Goal: Information Seeking & Learning: Check status

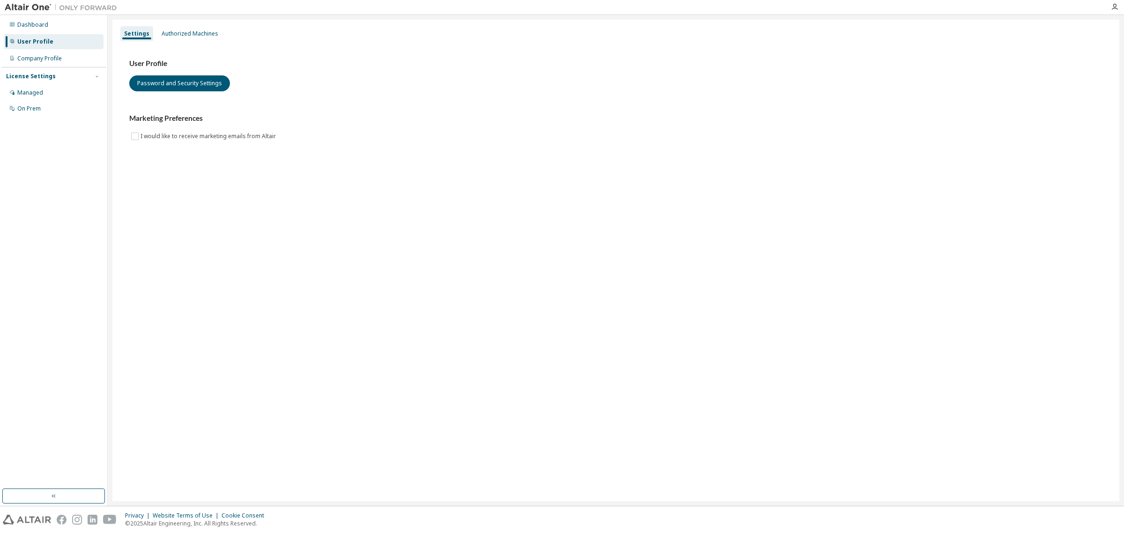
click at [90, 76] on div "License Settings" at bounding box center [53, 76] width 95 height 8
click at [90, 78] on div "License Settings" at bounding box center [53, 76] width 95 height 8
click at [40, 75] on div "License Settings" at bounding box center [31, 76] width 50 height 7
click at [36, 94] on div "Managed" at bounding box center [30, 92] width 26 height 7
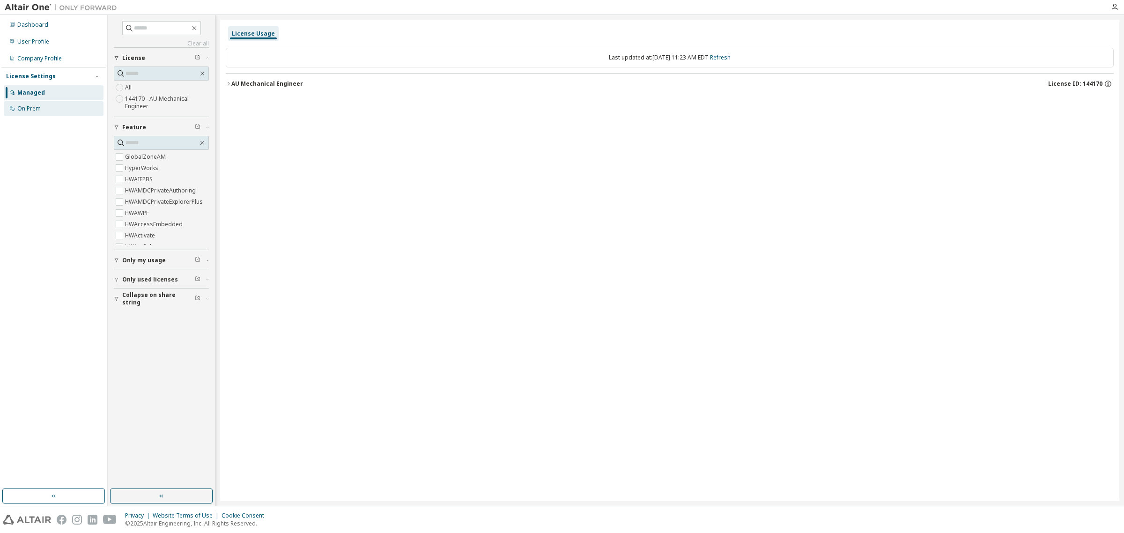
click at [27, 111] on div "On Prem" at bounding box center [28, 108] width 23 height 7
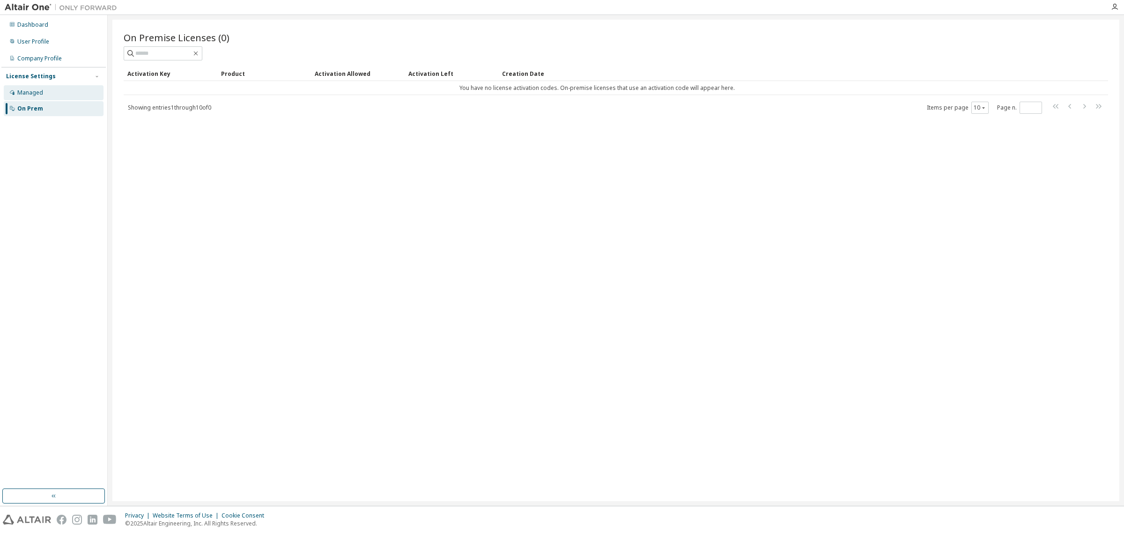
click at [29, 94] on div "Managed" at bounding box center [30, 92] width 26 height 7
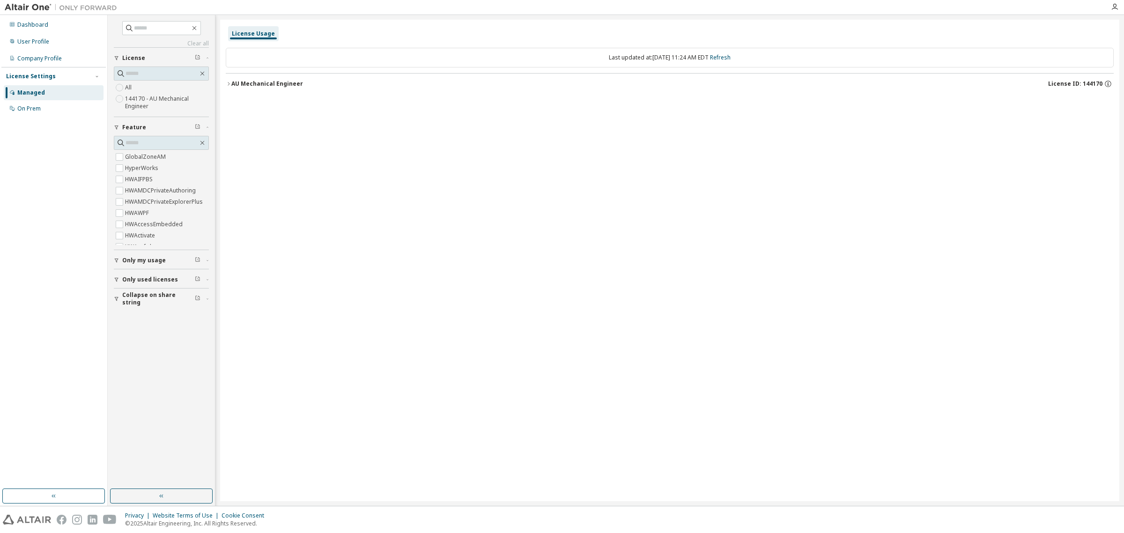
click at [138, 258] on span "Only my usage" at bounding box center [144, 260] width 44 height 7
click at [146, 261] on span "Only my usage" at bounding box center [144, 260] width 44 height 7
click at [251, 82] on div "AU Mechanical Engineer" at bounding box center [267, 83] width 72 height 7
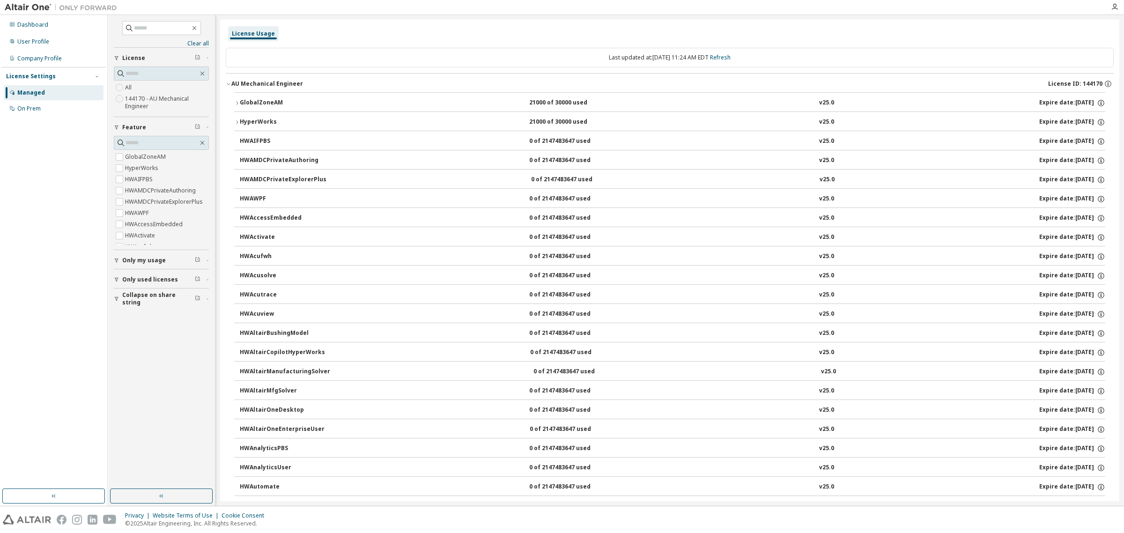
click at [233, 81] on div "AU Mechanical Engineer" at bounding box center [267, 83] width 72 height 7
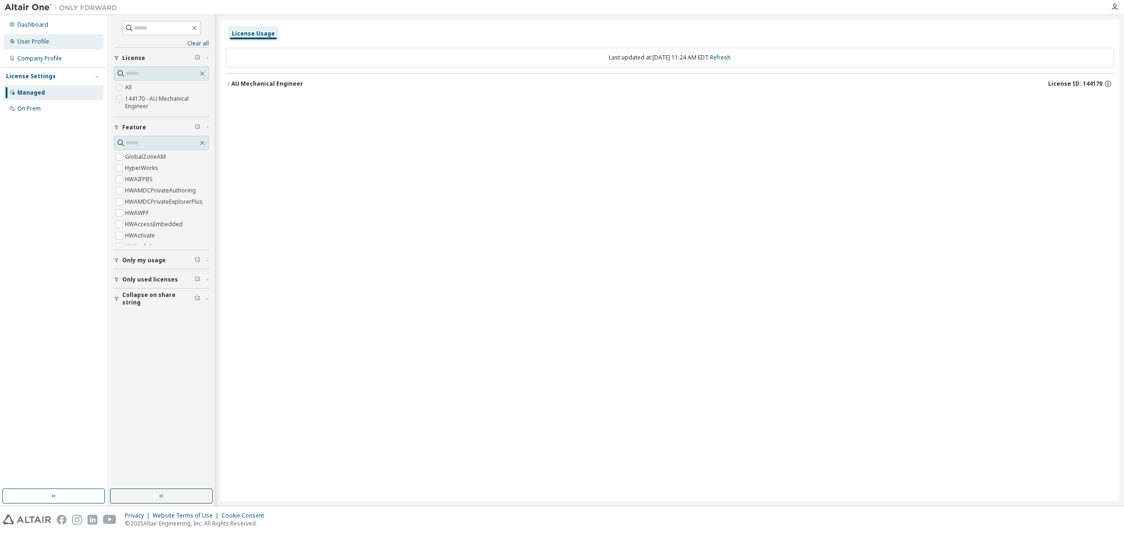
click at [33, 40] on div "User Profile" at bounding box center [33, 41] width 32 height 7
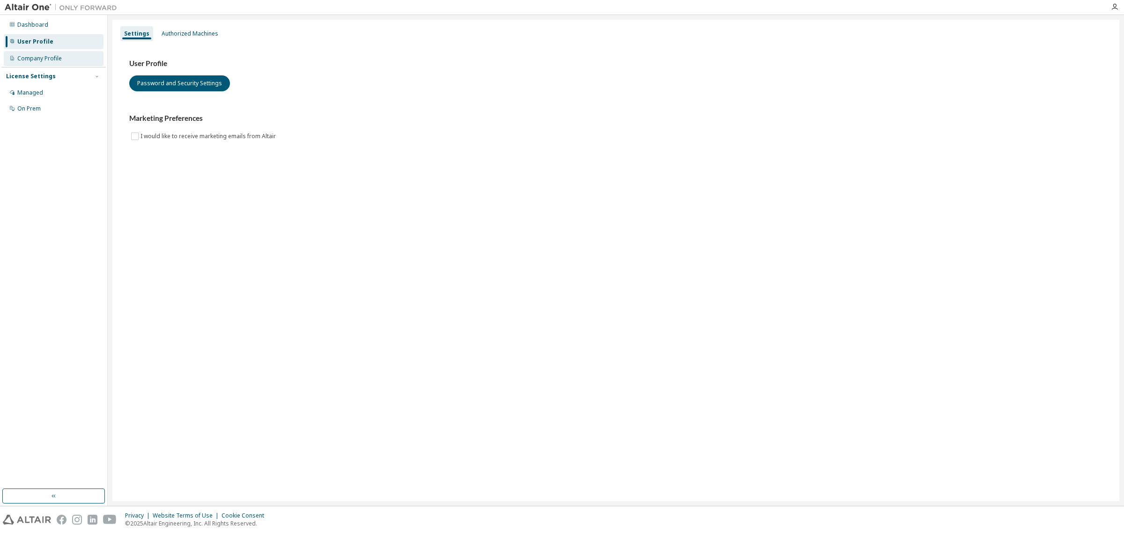
click at [45, 59] on div "Company Profile" at bounding box center [39, 58] width 44 height 7
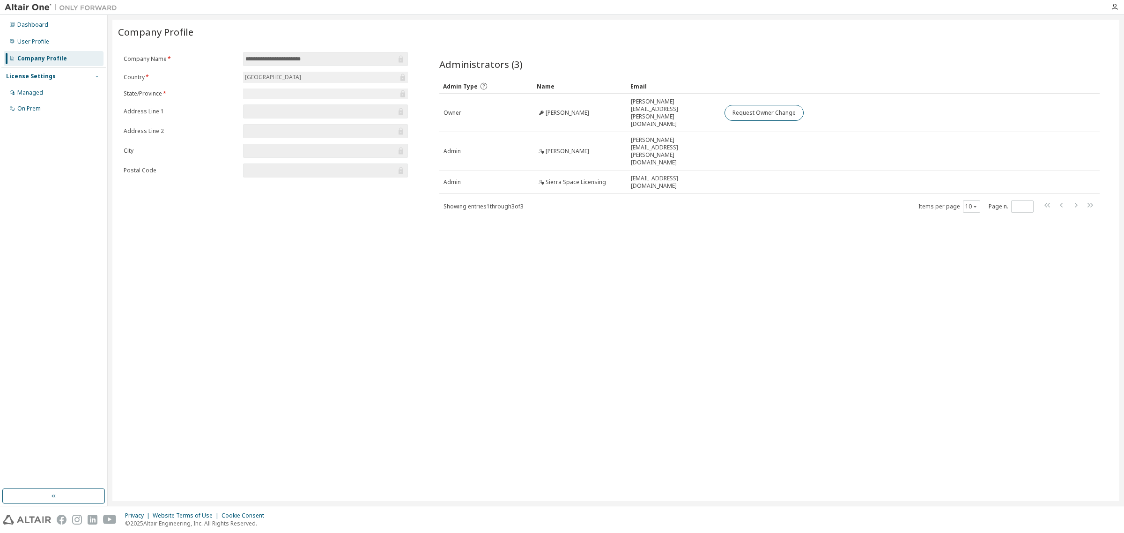
click at [95, 74] on icon "button" at bounding box center [97, 77] width 6 height 6
click at [91, 74] on div "License Settings" at bounding box center [53, 76] width 95 height 8
click at [25, 92] on div "Managed" at bounding box center [30, 92] width 26 height 7
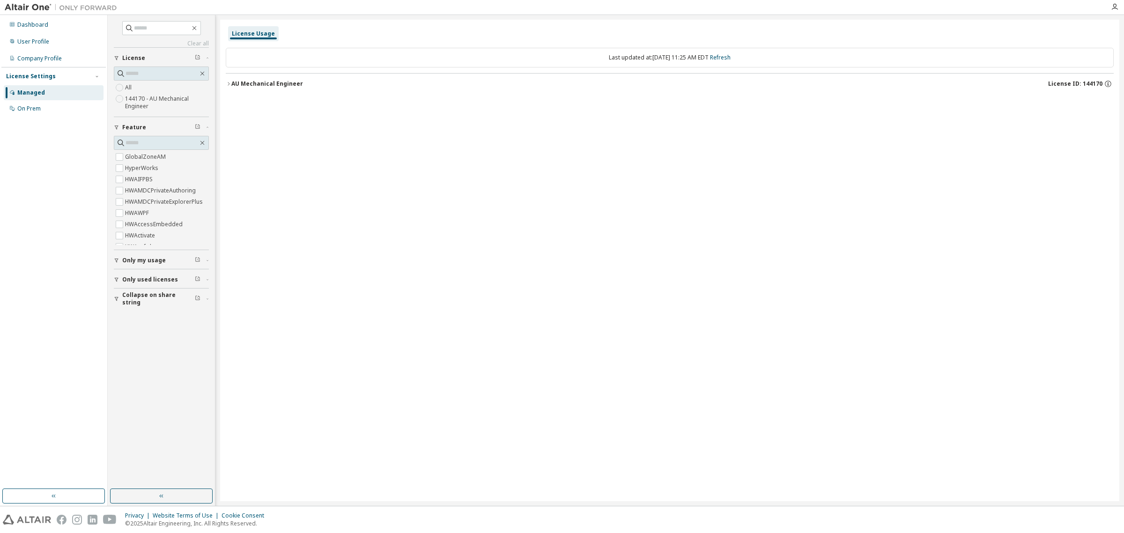
click at [138, 281] on span "Only used licenses" at bounding box center [150, 279] width 56 height 7
click at [29, 40] on div "User Profile" at bounding box center [33, 41] width 32 height 7
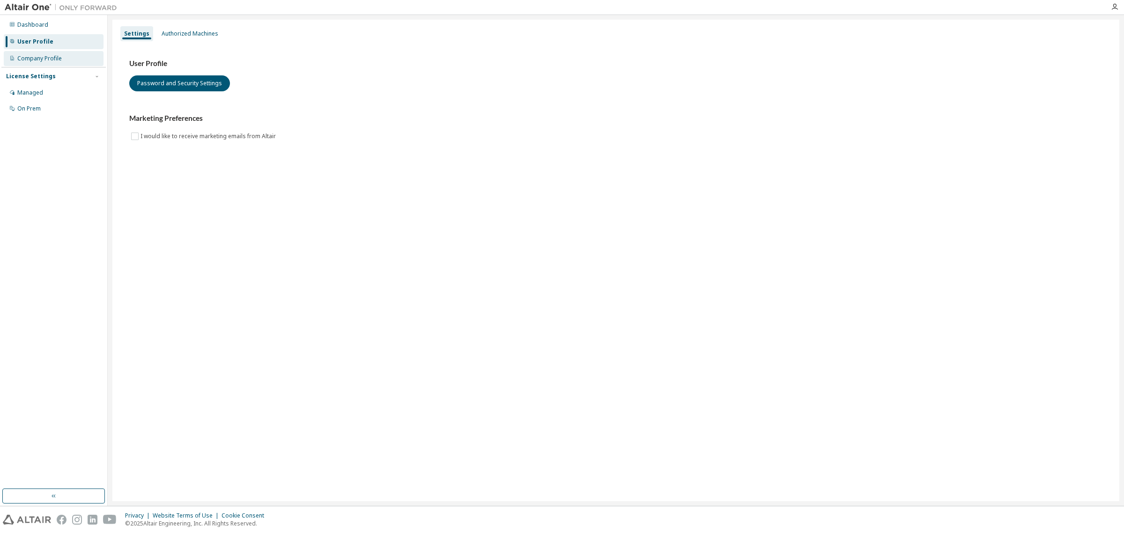
click at [37, 55] on div "Company Profile" at bounding box center [39, 58] width 44 height 7
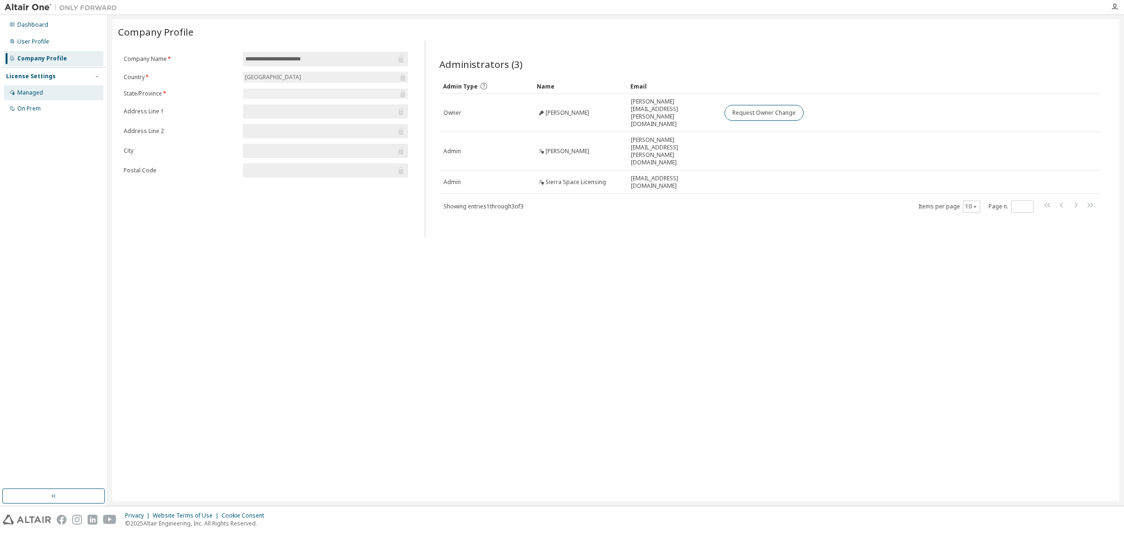
click at [26, 92] on div "Managed" at bounding box center [30, 92] width 26 height 7
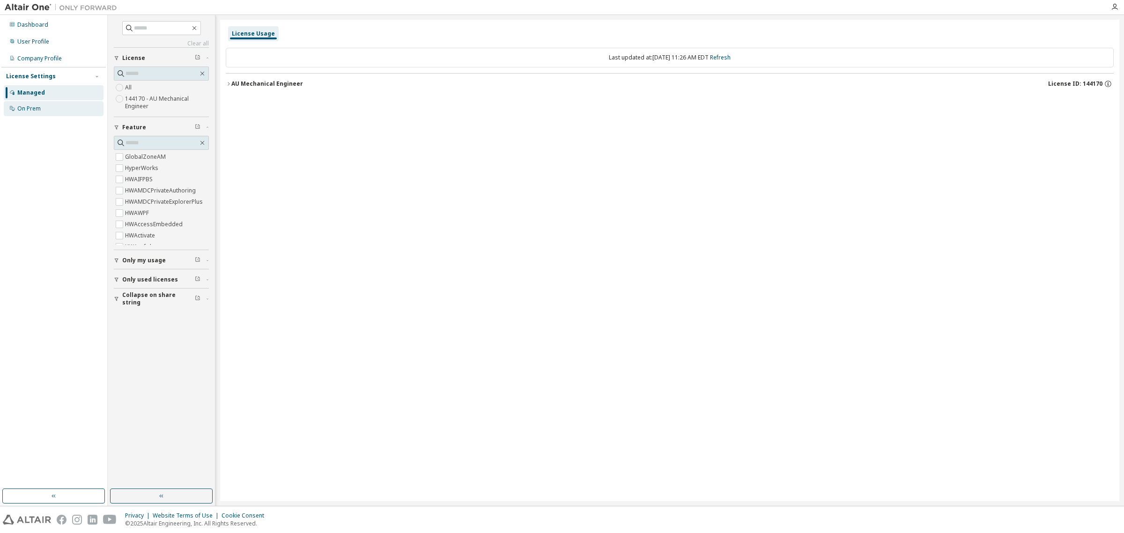
click at [27, 109] on div "On Prem" at bounding box center [28, 108] width 23 height 7
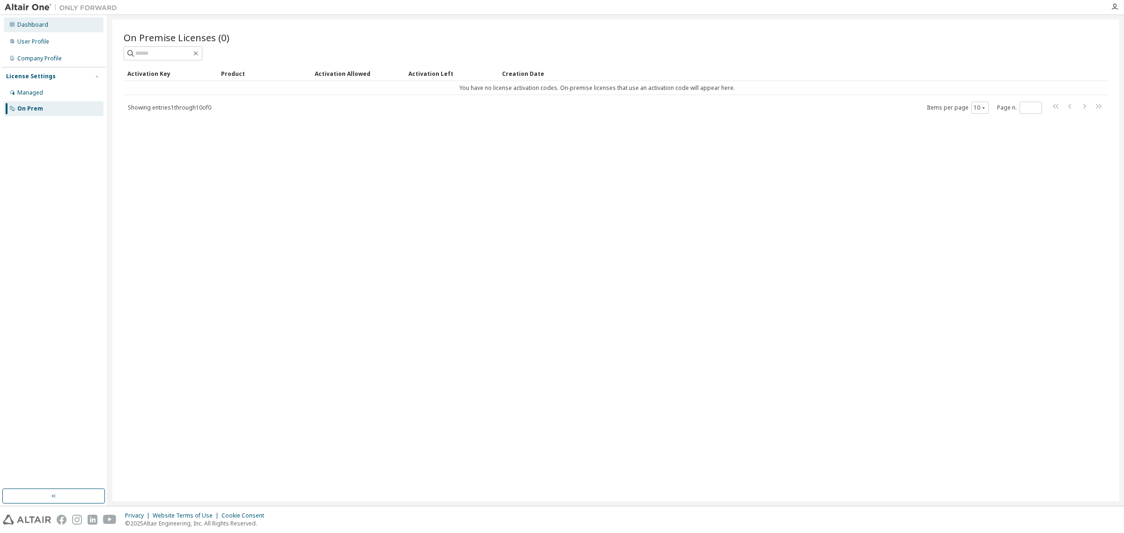
click at [27, 24] on div "Dashboard" at bounding box center [32, 24] width 31 height 7
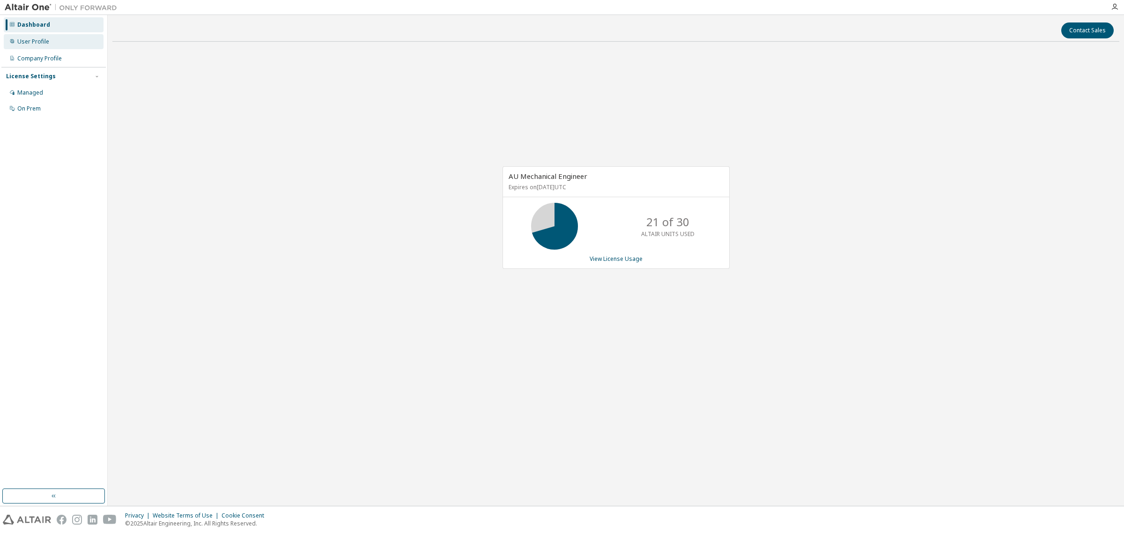
click at [33, 41] on div "User Profile" at bounding box center [33, 41] width 32 height 7
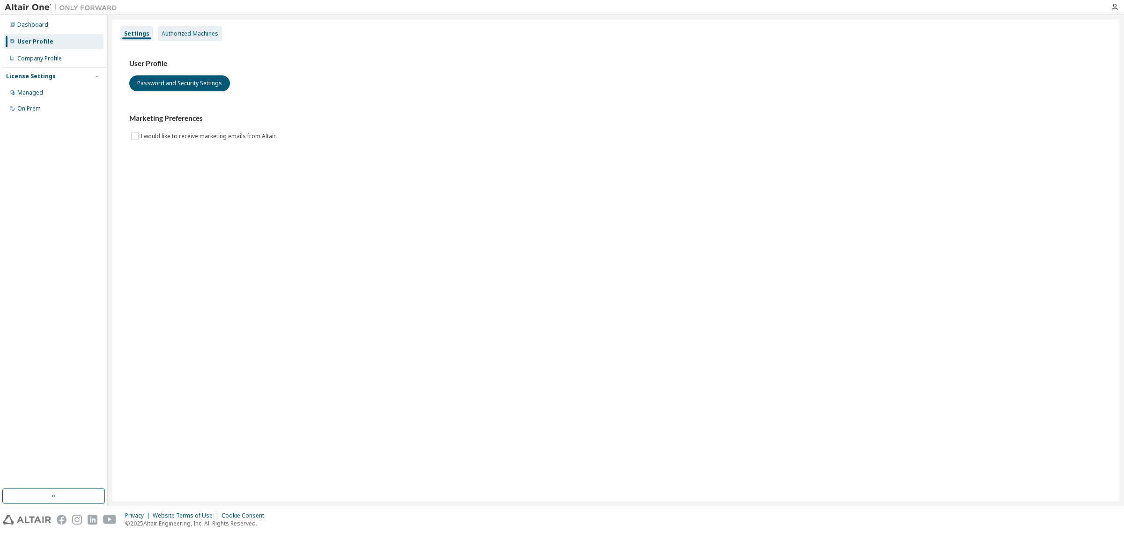
click at [186, 34] on div "Authorized Machines" at bounding box center [190, 33] width 57 height 7
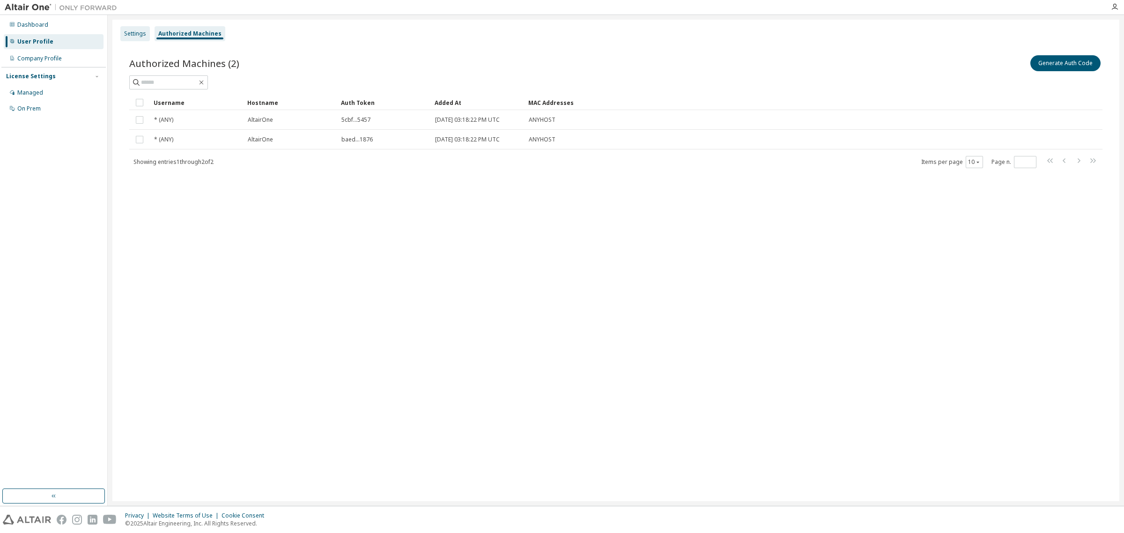
click at [131, 32] on div "Settings" at bounding box center [135, 33] width 22 height 7
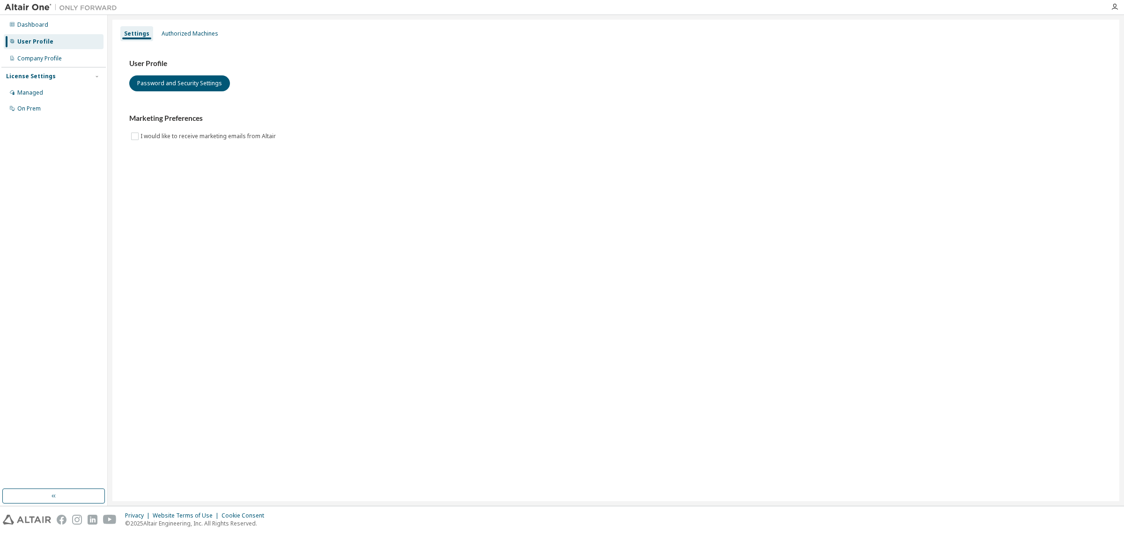
click at [47, 74] on div "License Settings" at bounding box center [31, 76] width 50 height 7
click at [25, 92] on div "Managed" at bounding box center [30, 92] width 26 height 7
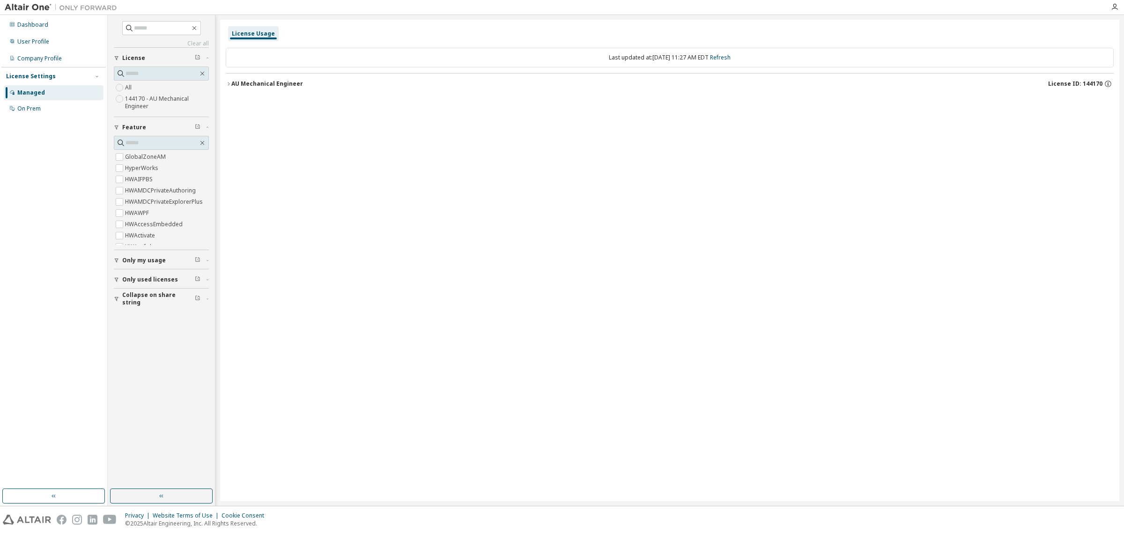
click at [134, 281] on span "Only used licenses" at bounding box center [150, 279] width 56 height 7
click at [140, 328] on span "Collapse on share string" at bounding box center [158, 326] width 73 height 15
click at [148, 495] on button "button" at bounding box center [161, 496] width 103 height 15
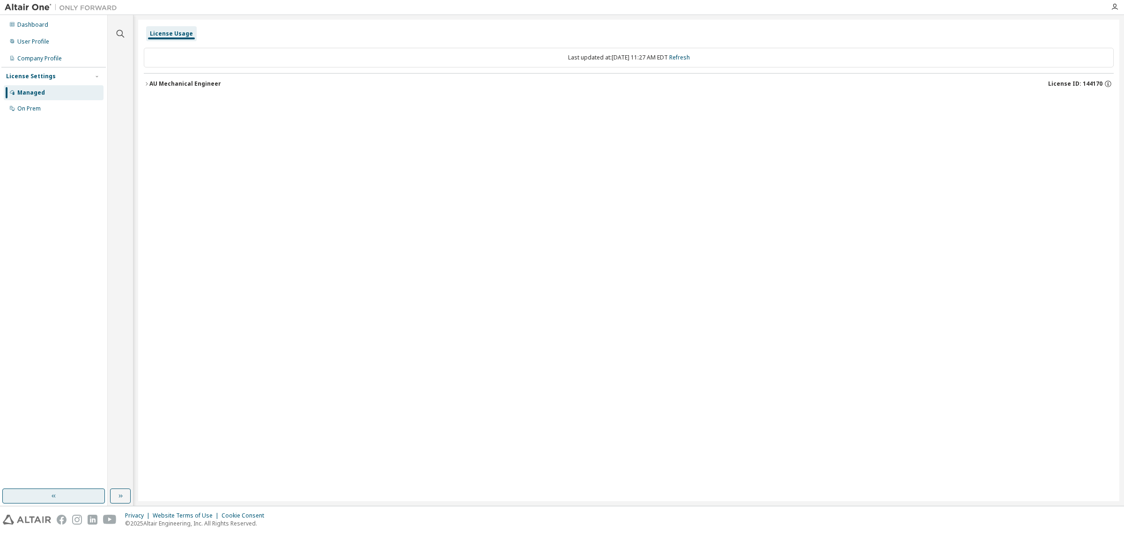
click at [55, 496] on icon "button" at bounding box center [53, 495] width 7 height 7
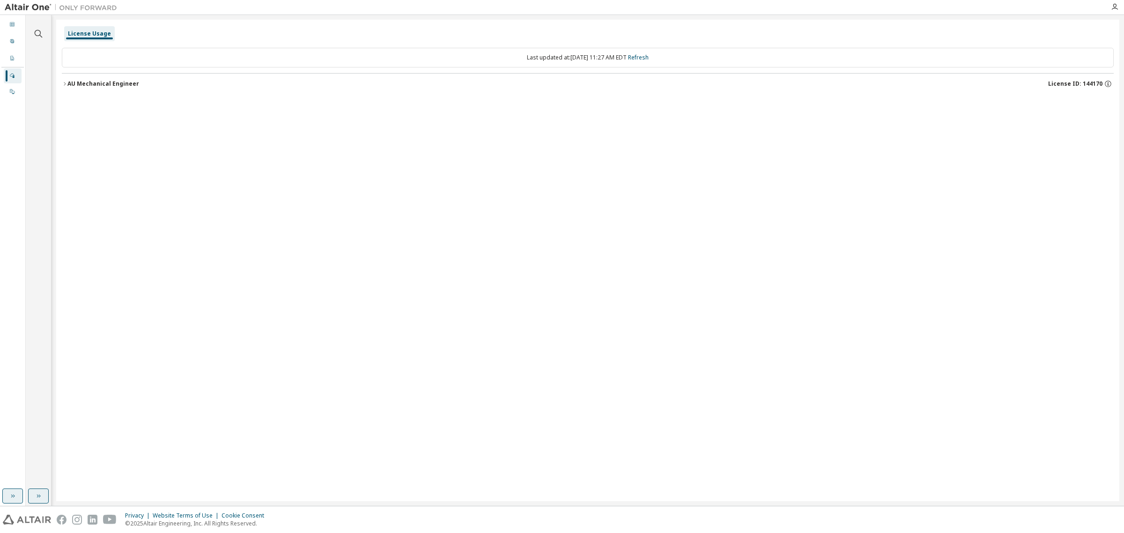
click at [40, 498] on icon "button" at bounding box center [38, 495] width 7 height 7
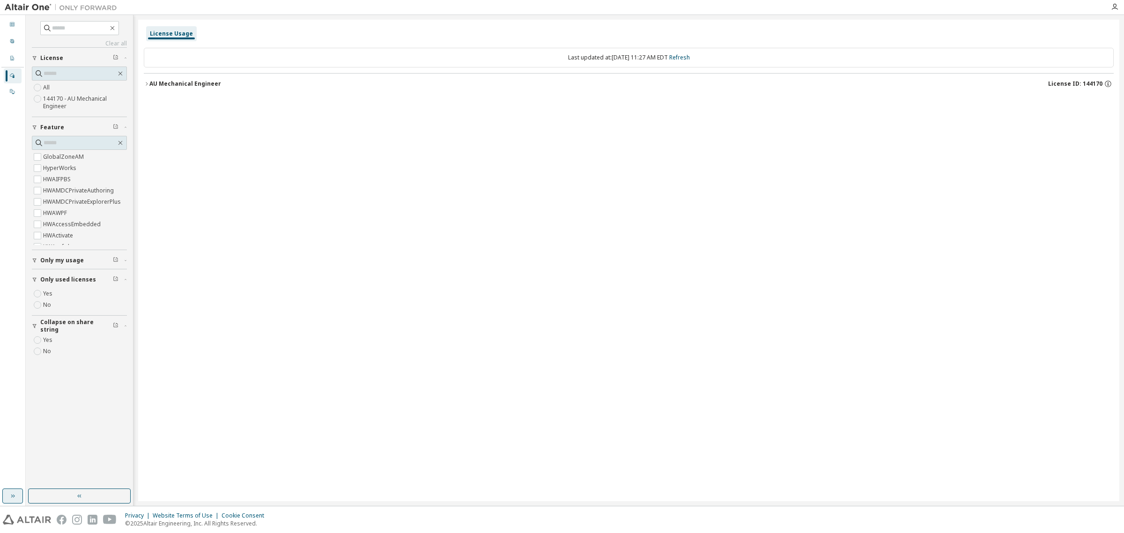
click at [12, 491] on button "button" at bounding box center [12, 496] width 21 height 15
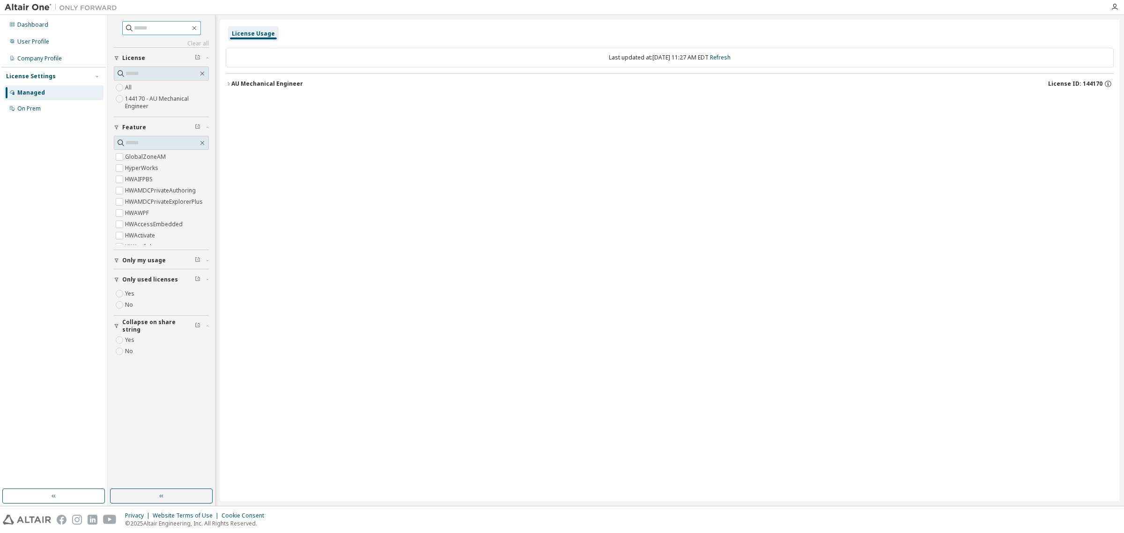
click at [156, 27] on input "text" at bounding box center [162, 27] width 56 height 9
type input "***"
click at [23, 41] on div "User Profile" at bounding box center [33, 41] width 32 height 7
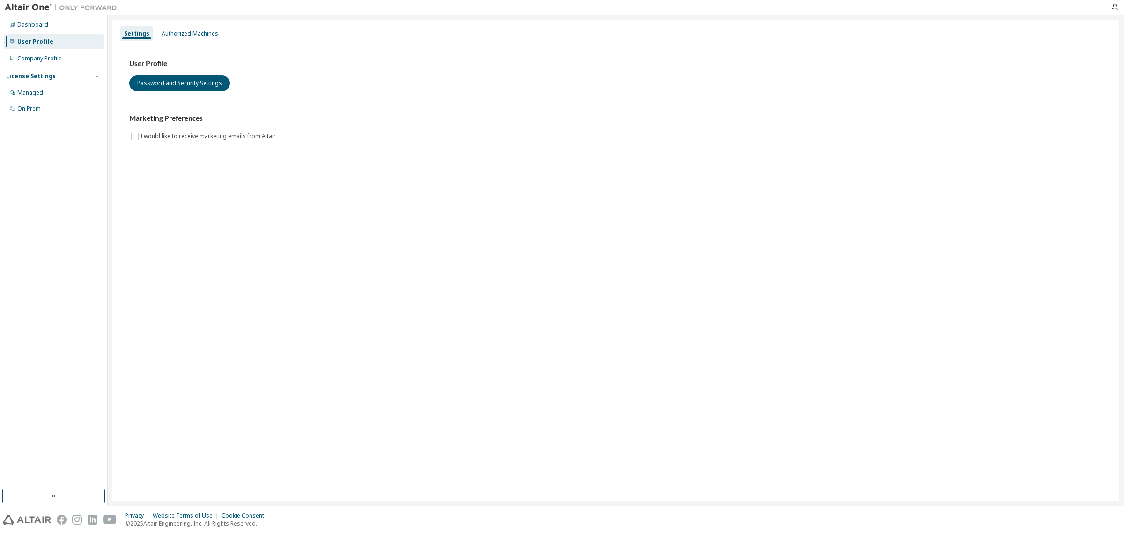
click at [23, 8] on img at bounding box center [63, 7] width 117 height 9
click at [93, 7] on img at bounding box center [63, 7] width 117 height 9
click at [1116, 6] on icon "button" at bounding box center [1114, 6] width 7 height 7
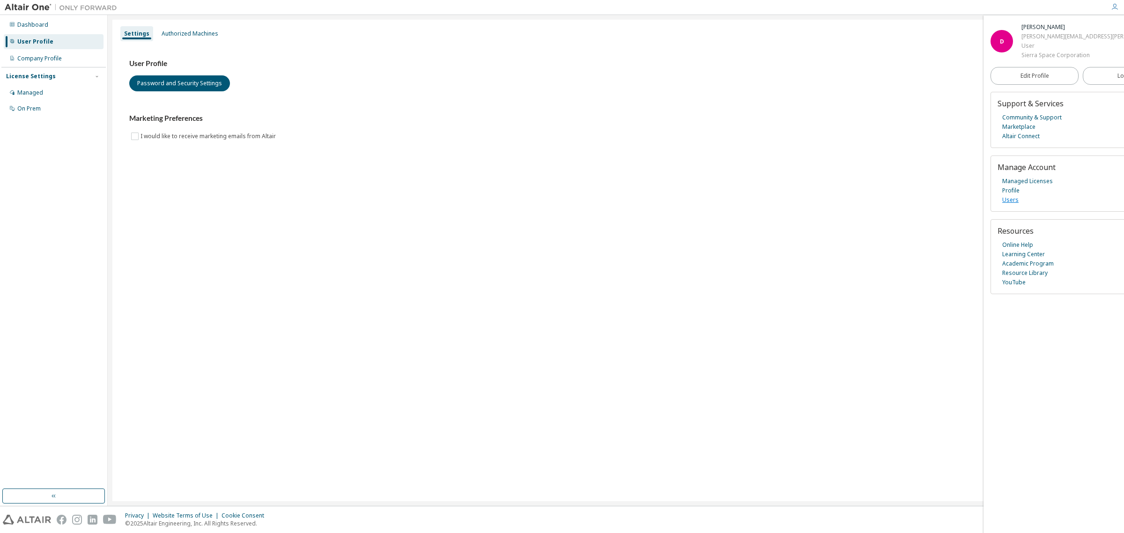
click at [1007, 201] on link "Users" at bounding box center [1010, 199] width 16 height 9
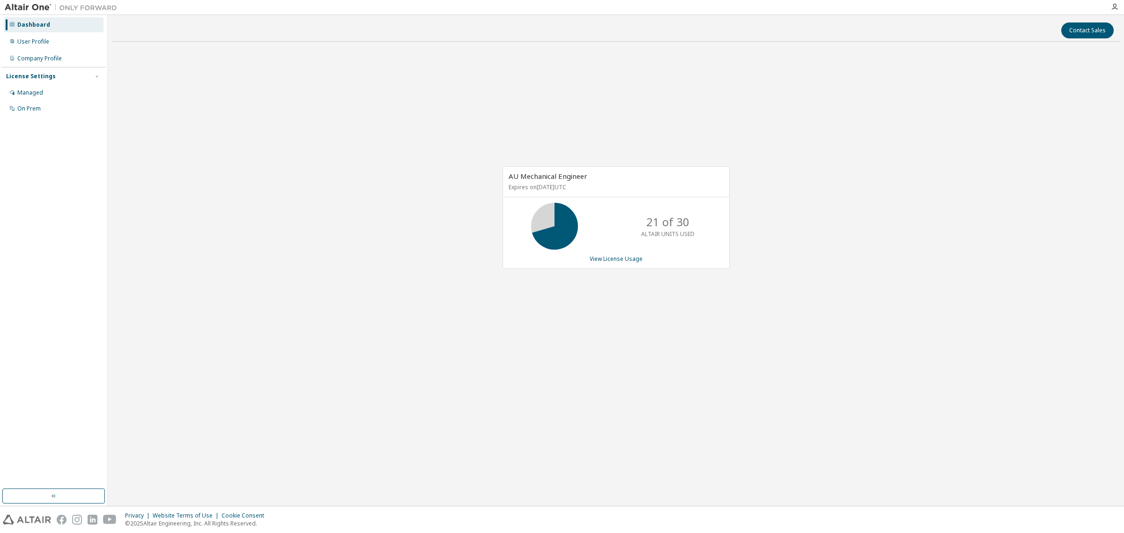
click at [1119, 7] on div at bounding box center [1114, 6] width 19 height 7
click at [1114, 5] on icon "button" at bounding box center [1114, 6] width 7 height 7
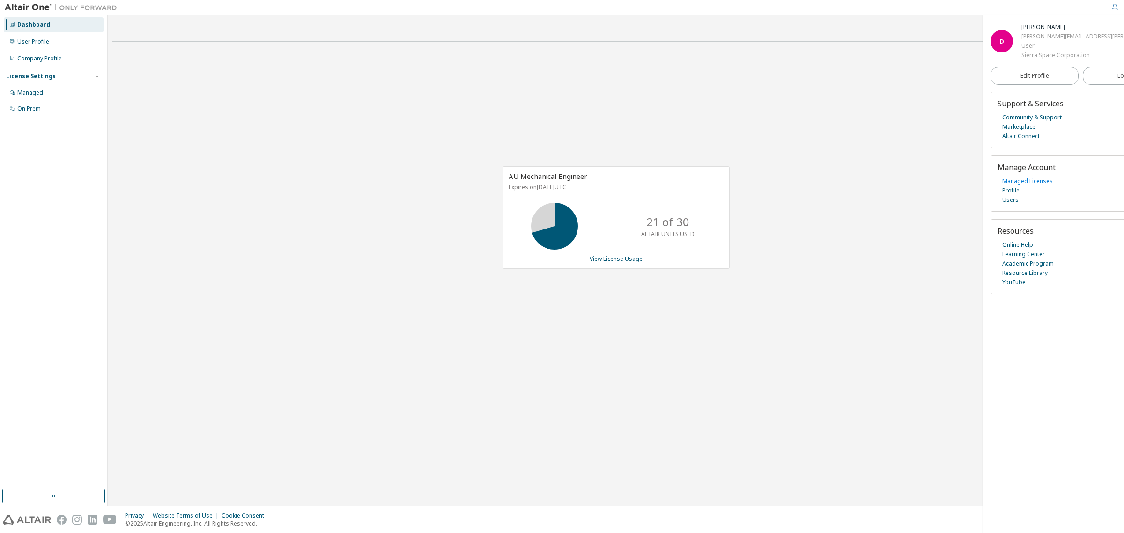
click at [1037, 179] on link "Managed Licenses" at bounding box center [1027, 181] width 51 height 9
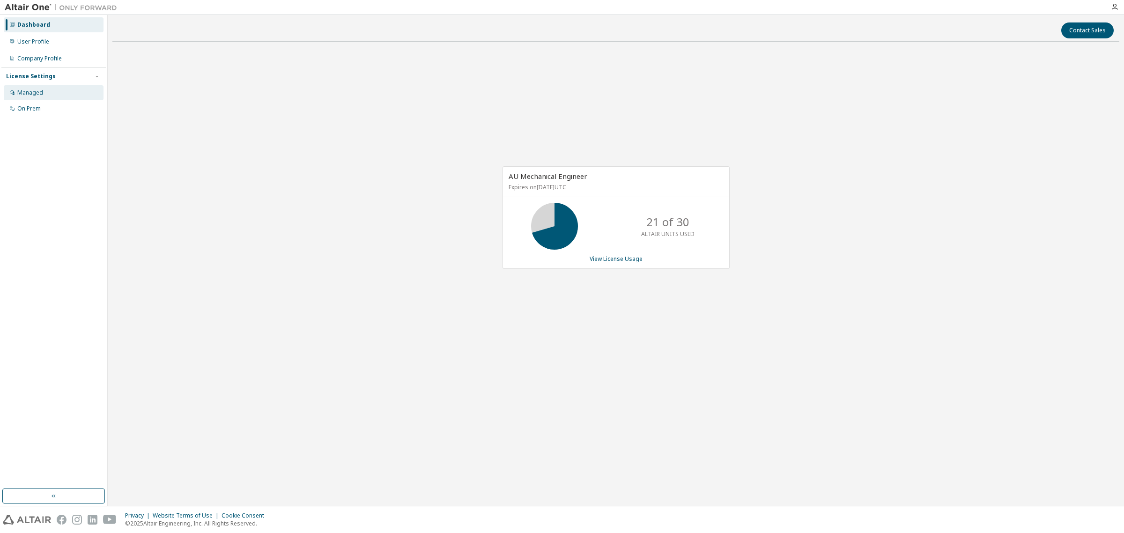
click at [31, 92] on div "Managed" at bounding box center [30, 92] width 26 height 7
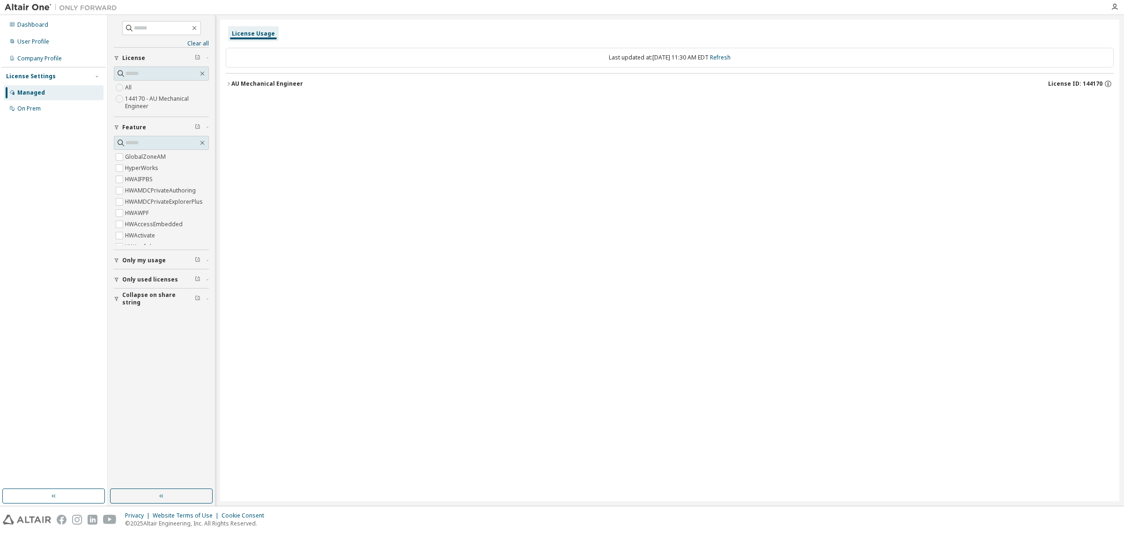
click at [229, 84] on icon "button" at bounding box center [229, 84] width 6 height 6
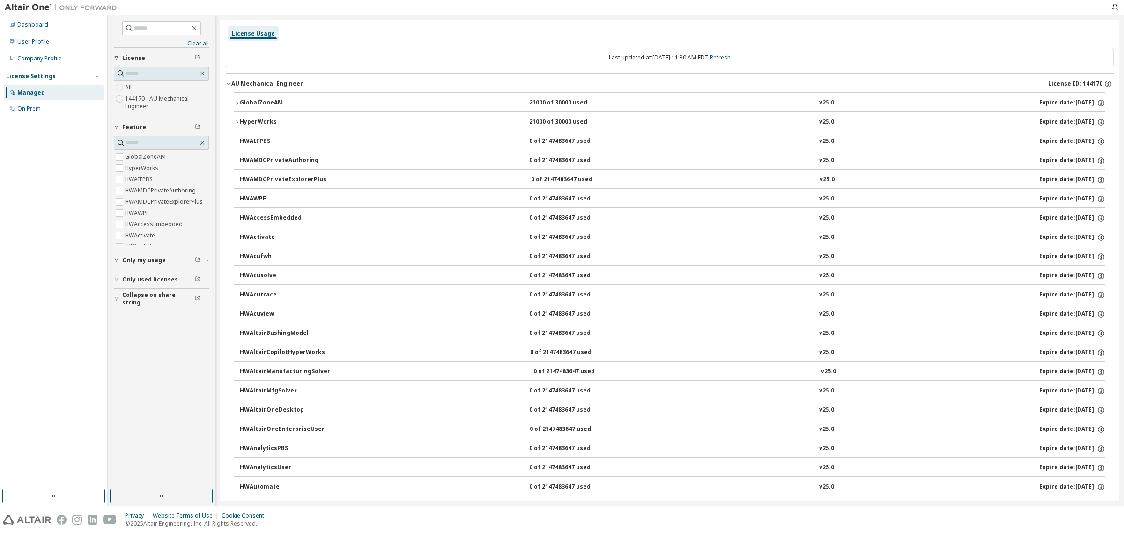
click at [228, 83] on icon "button" at bounding box center [229, 84] width 6 height 6
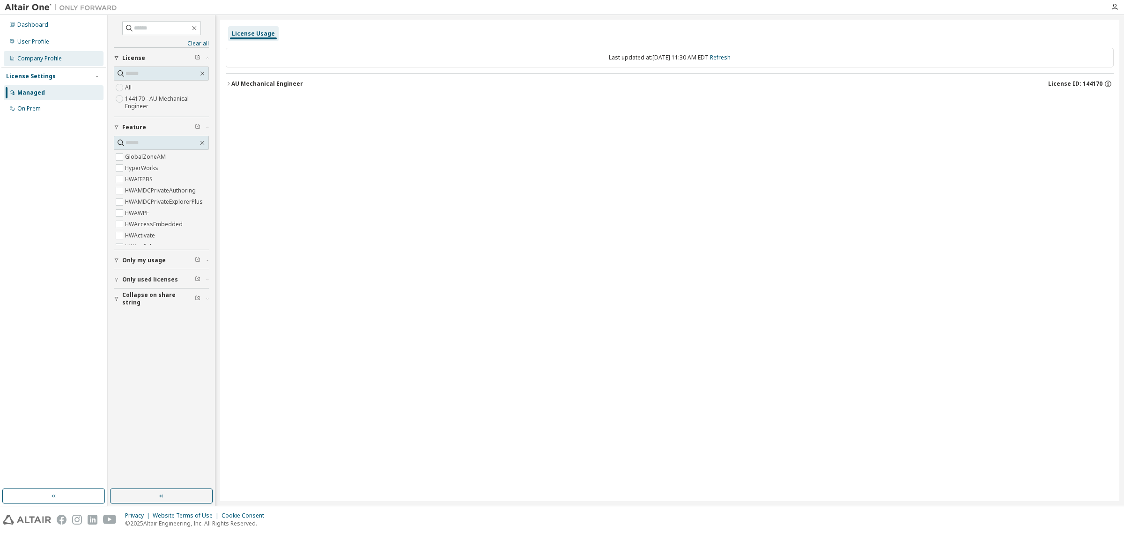
drag, startPoint x: 44, startPoint y: 58, endPoint x: 48, endPoint y: 53, distance: 5.7
click at [47, 56] on div "Company Profile" at bounding box center [39, 58] width 44 height 7
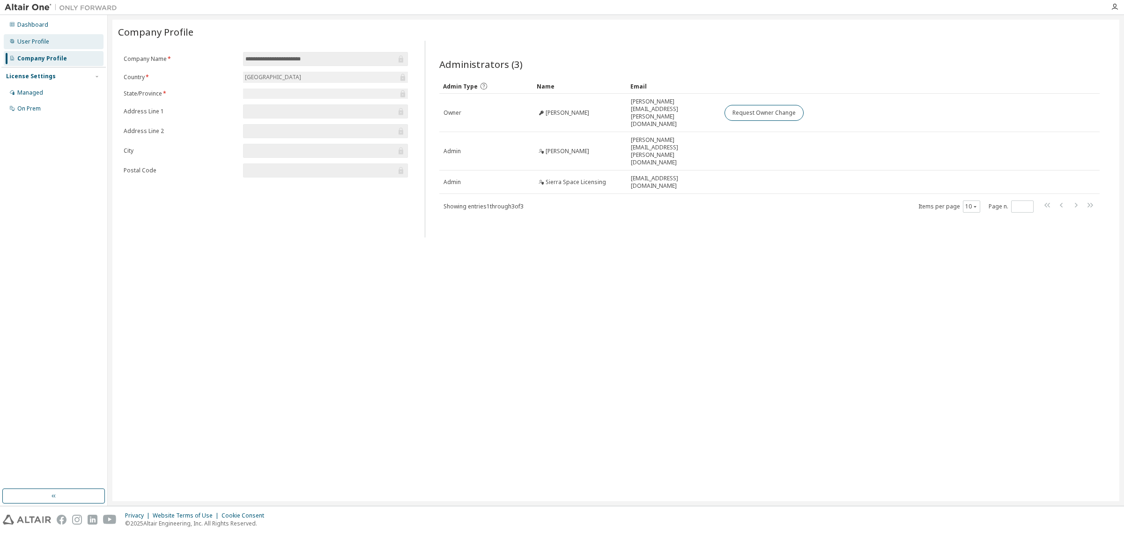
click at [18, 43] on div "User Profile" at bounding box center [33, 41] width 32 height 7
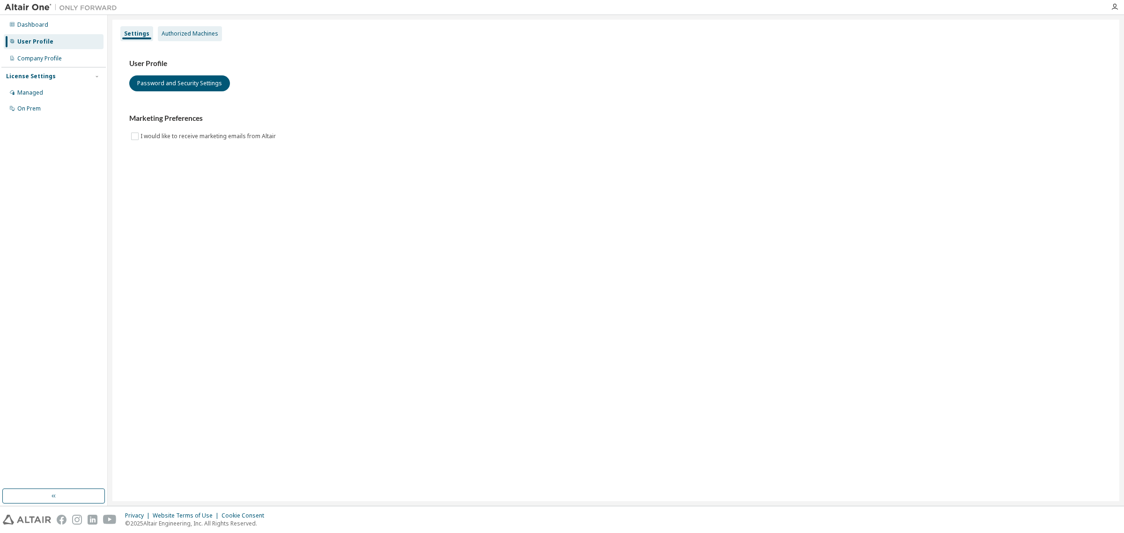
click at [181, 31] on div "Authorized Machines" at bounding box center [190, 33] width 57 height 7
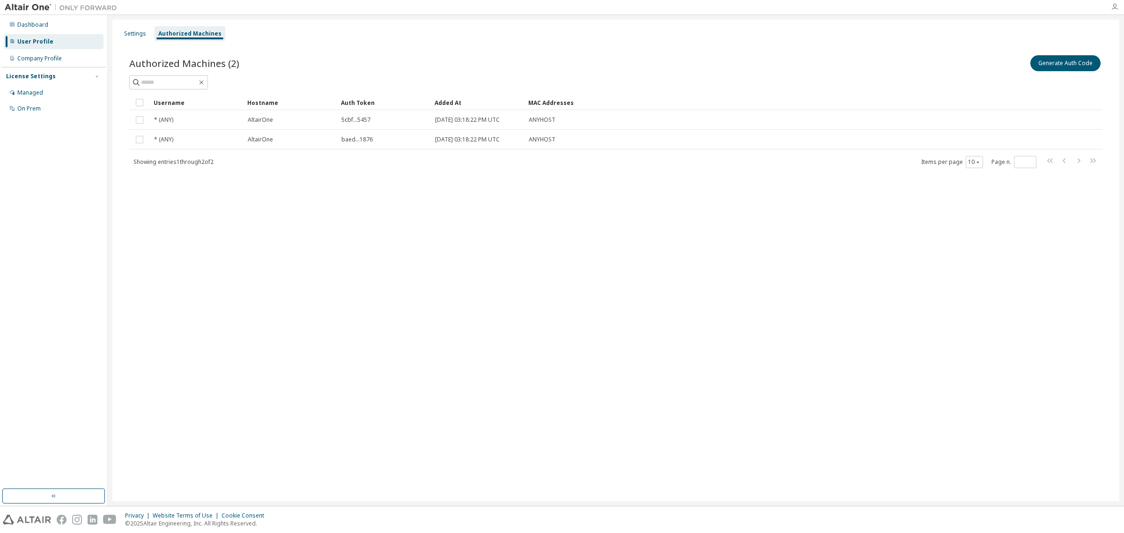
click at [1116, 3] on icon "button" at bounding box center [1114, 6] width 7 height 7
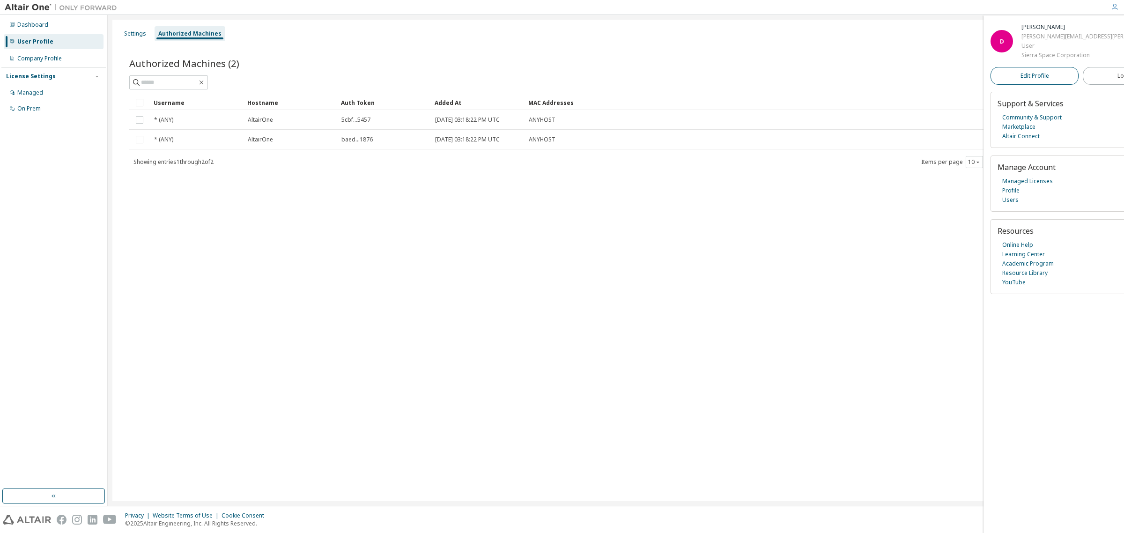
click at [1027, 79] on span "Edit Profile" at bounding box center [1035, 75] width 29 height 7
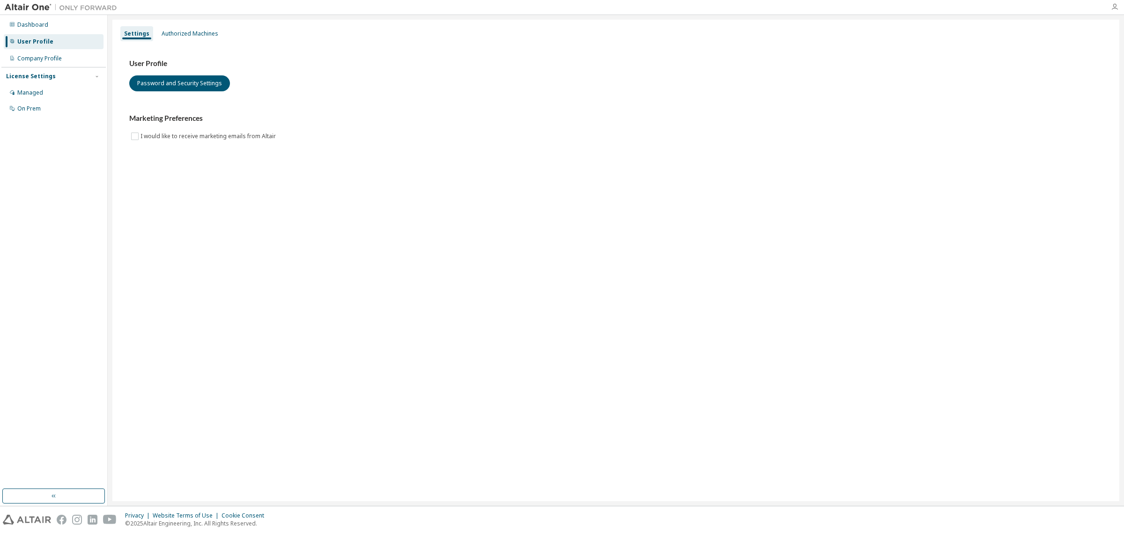
click at [1117, 6] on icon "button" at bounding box center [1114, 6] width 7 height 7
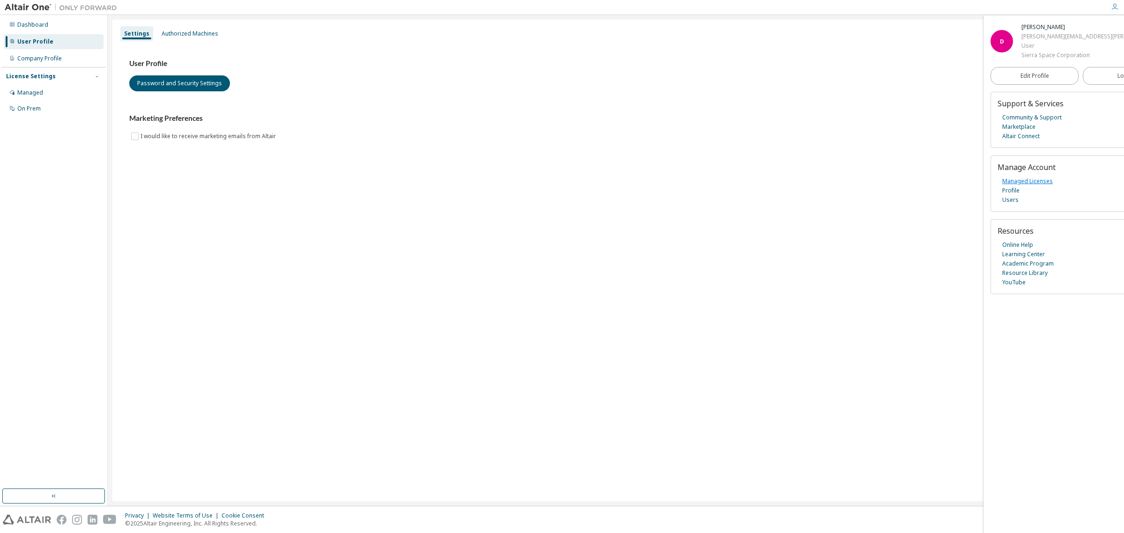
click at [1030, 180] on link "Managed Licenses" at bounding box center [1027, 181] width 51 height 9
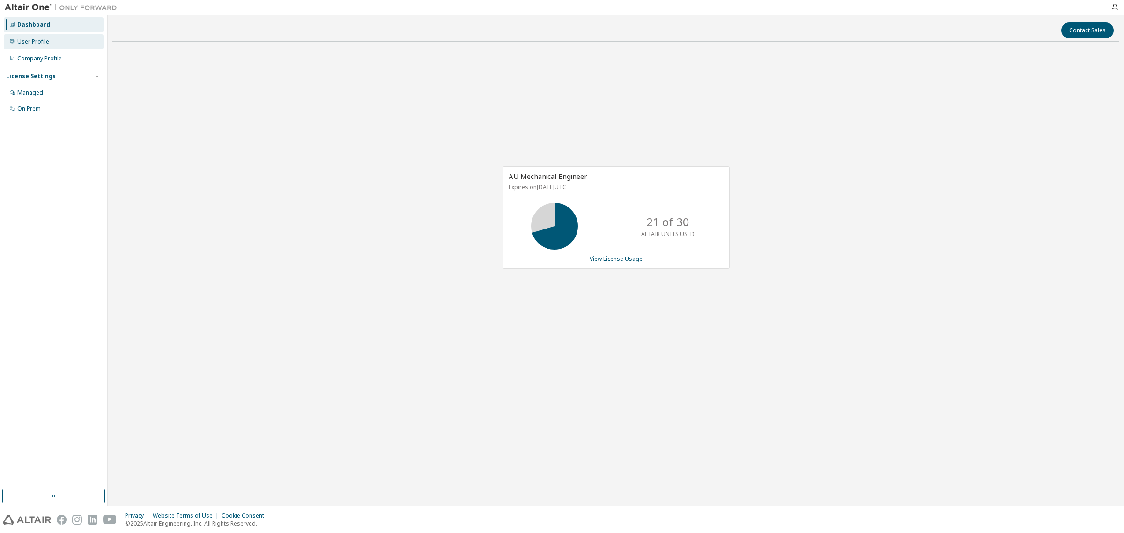
click at [33, 38] on div "User Profile" at bounding box center [33, 41] width 32 height 7
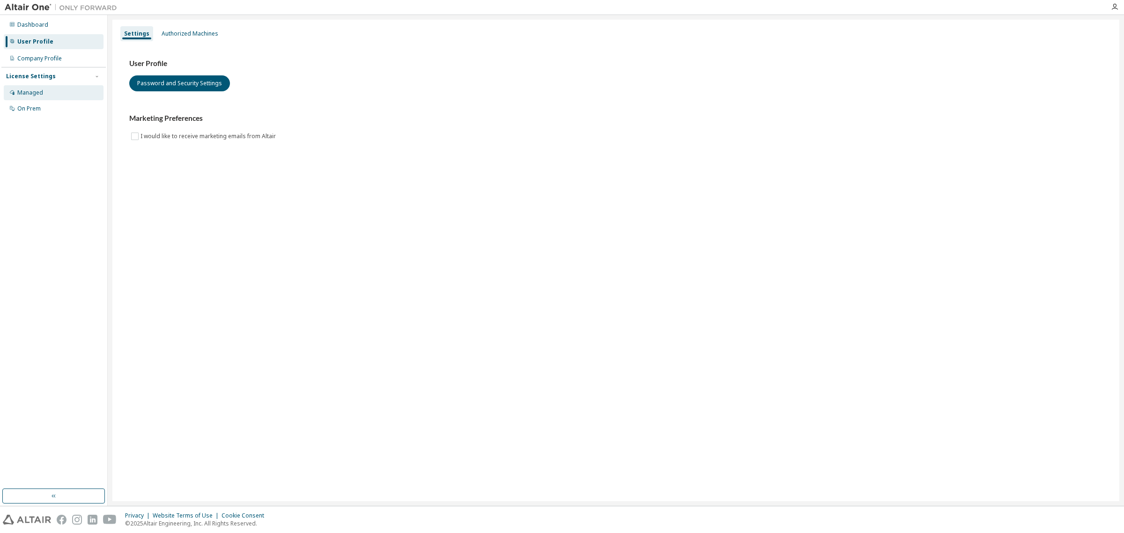
click at [27, 89] on div "Managed" at bounding box center [30, 92] width 26 height 7
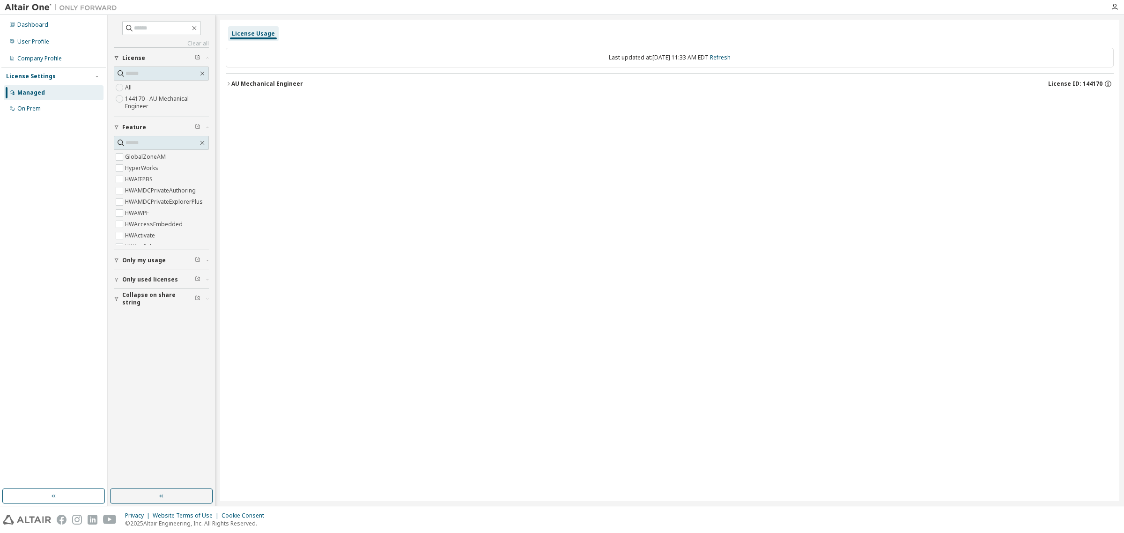
click at [954, 279] on div "License Usage Last updated at: Mon 2025-09-15 11:33 AM EDT Refresh AU Mechanica…" at bounding box center [669, 261] width 899 height 482
click at [1114, 4] on icon "button" at bounding box center [1114, 6] width 7 height 7
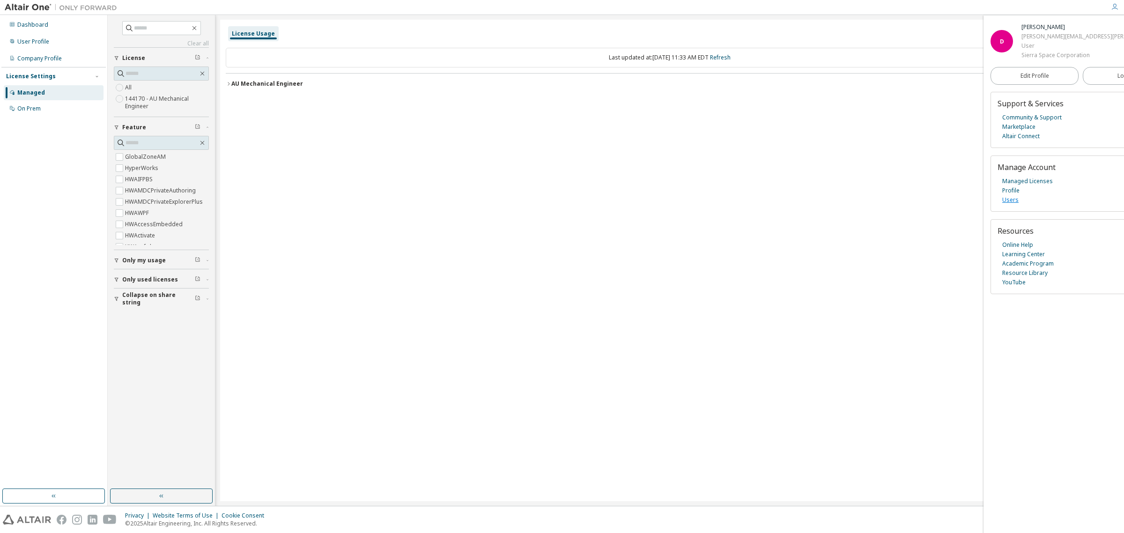
click at [1012, 200] on link "Users" at bounding box center [1010, 199] width 16 height 9
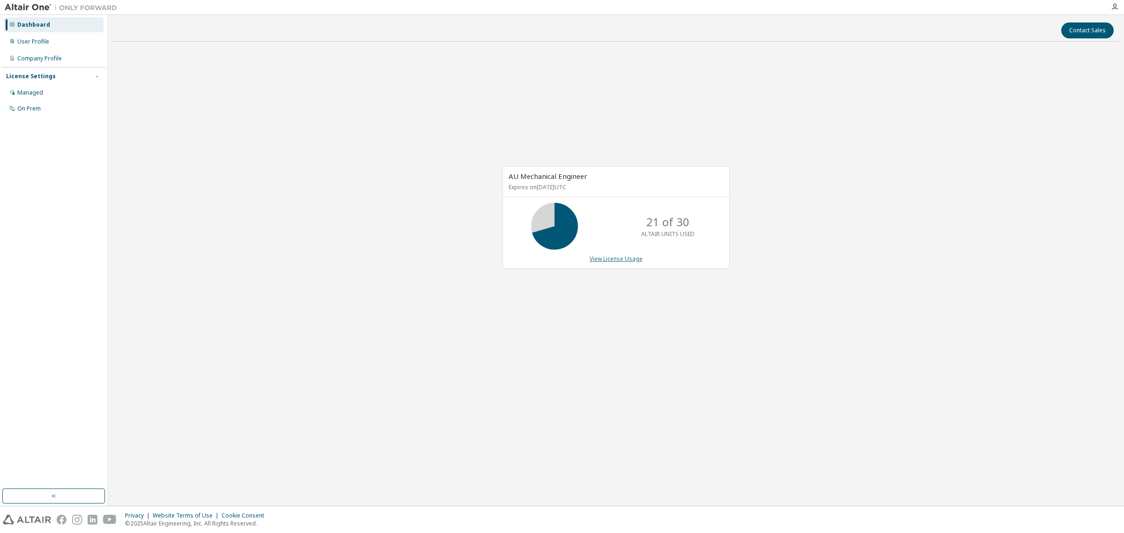
click at [604, 260] on link "View License Usage" at bounding box center [616, 259] width 53 height 8
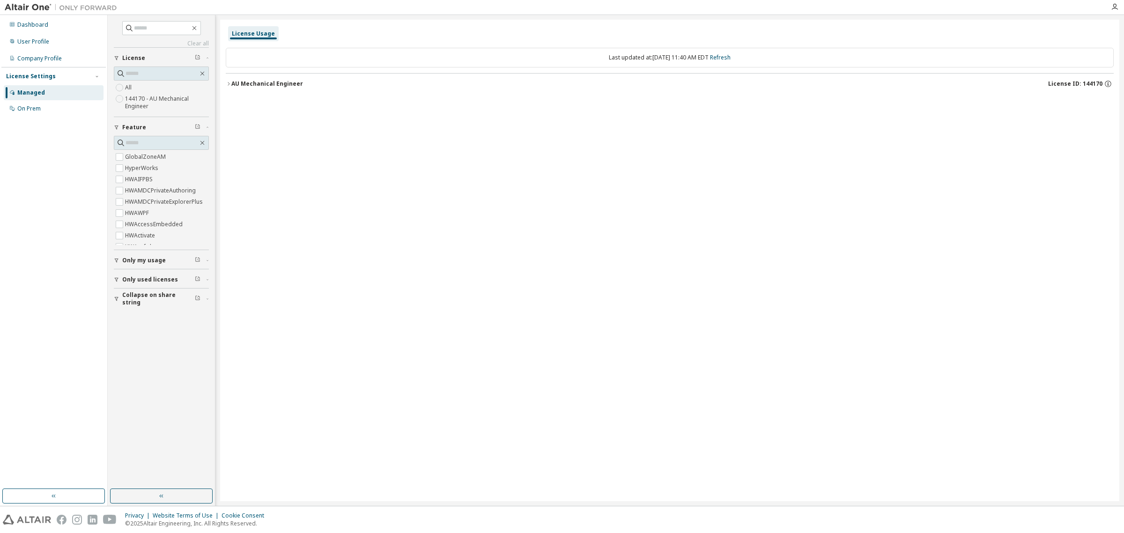
click at [229, 87] on icon "button" at bounding box center [229, 84] width 6 height 6
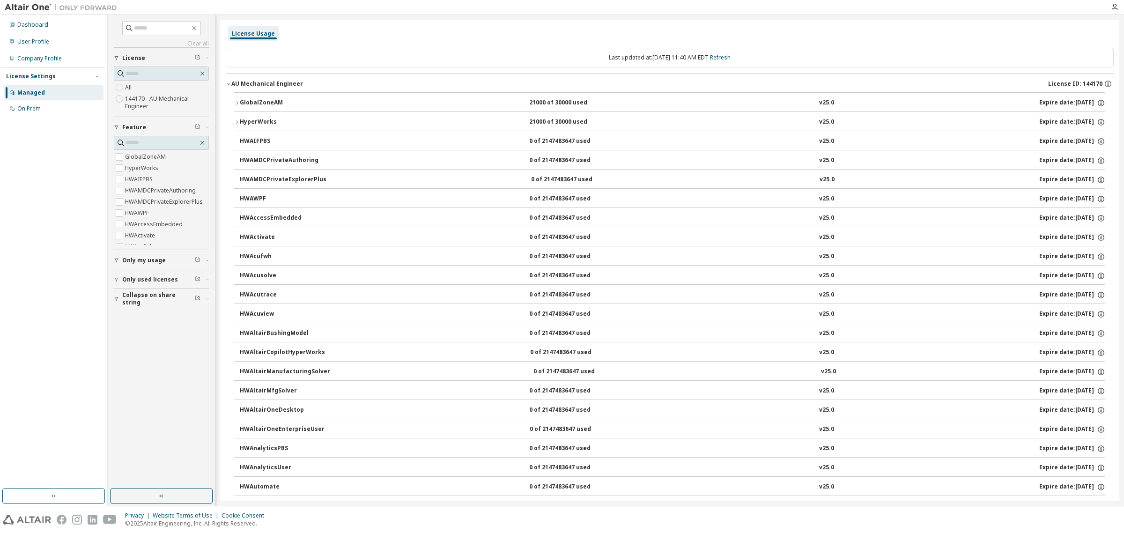
click at [229, 83] on icon "button" at bounding box center [229, 84] width 6 height 6
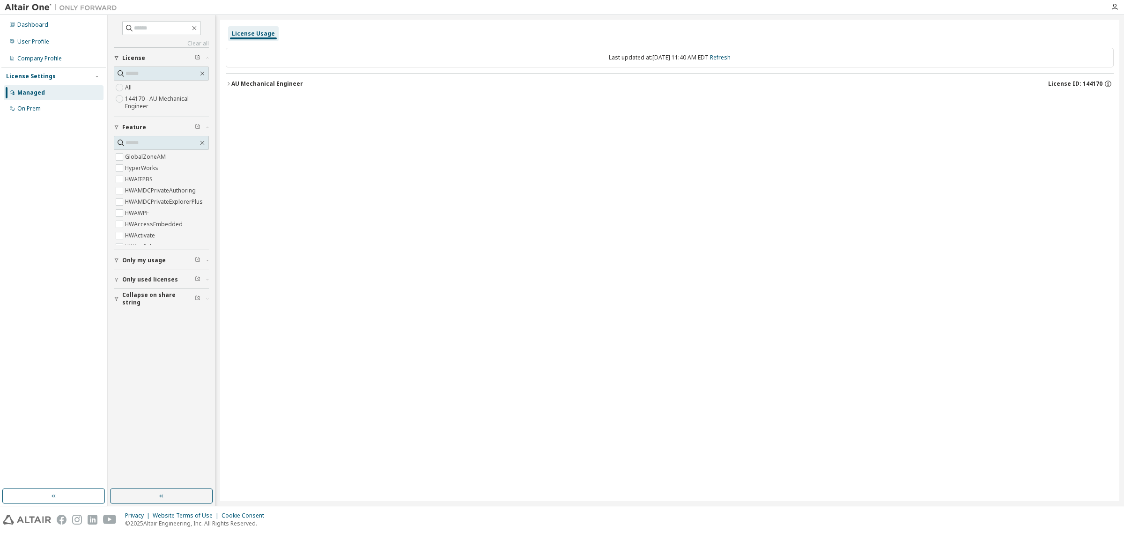
click at [148, 259] on span "Only my usage" at bounding box center [144, 260] width 44 height 7
click at [228, 81] on icon "button" at bounding box center [229, 84] width 6 height 6
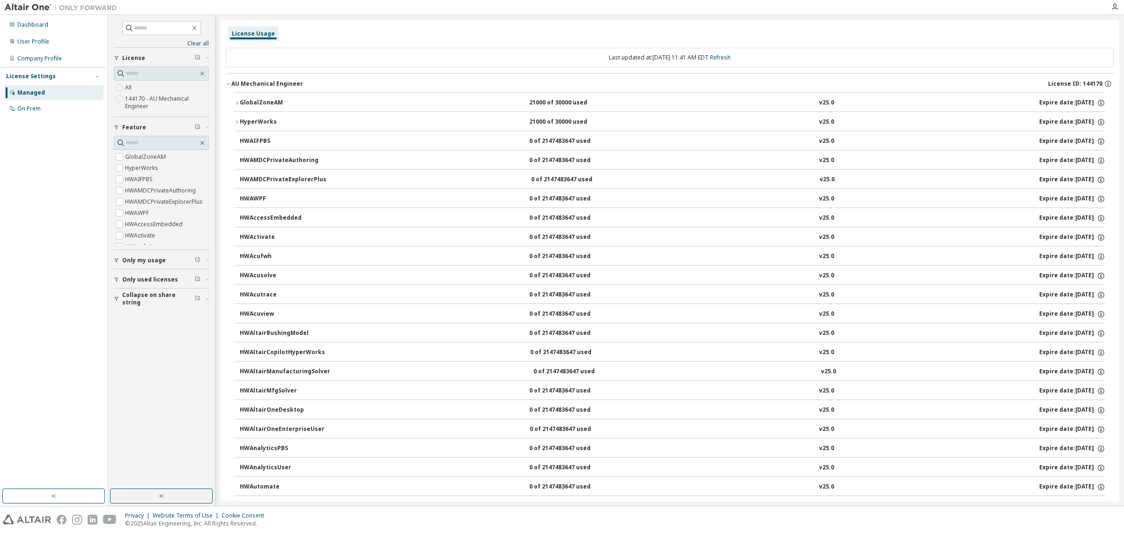
click at [228, 81] on icon "button" at bounding box center [229, 84] width 6 height 6
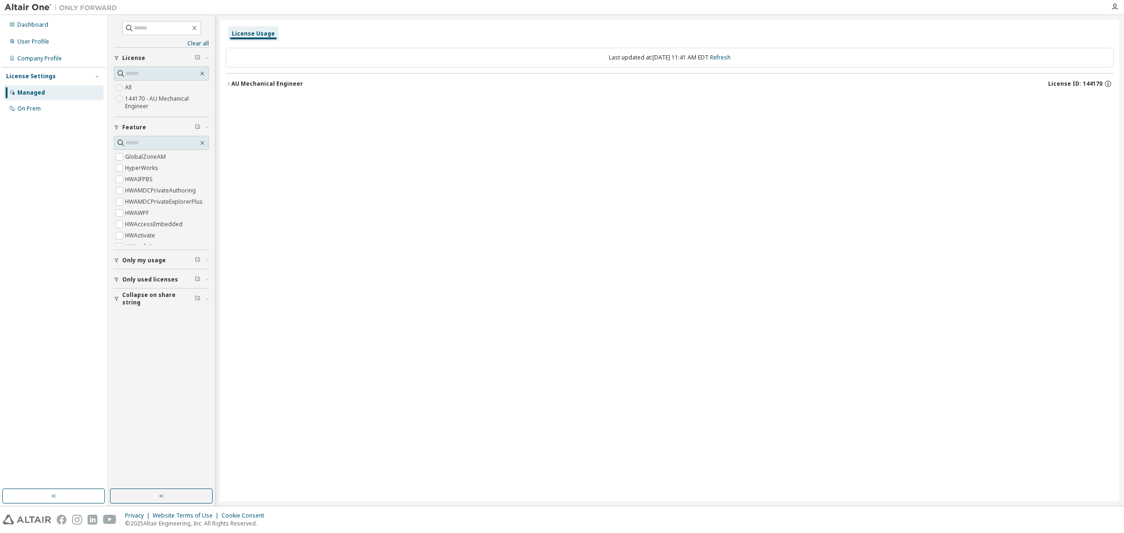
click at [81, 4] on img at bounding box center [63, 7] width 117 height 9
click at [36, 26] on div "Dashboard" at bounding box center [32, 24] width 31 height 7
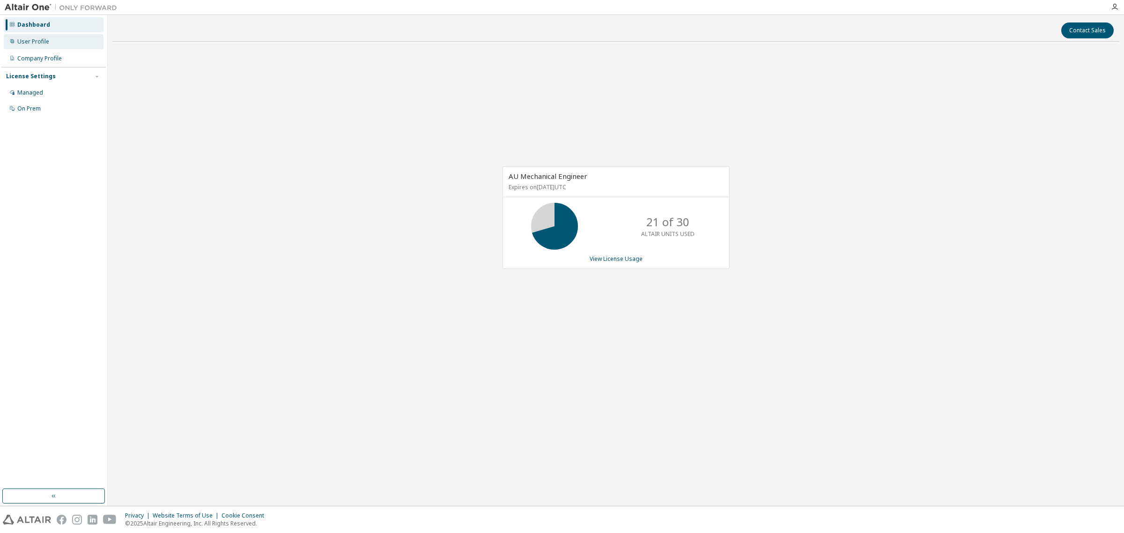
click at [35, 41] on div "User Profile" at bounding box center [33, 41] width 32 height 7
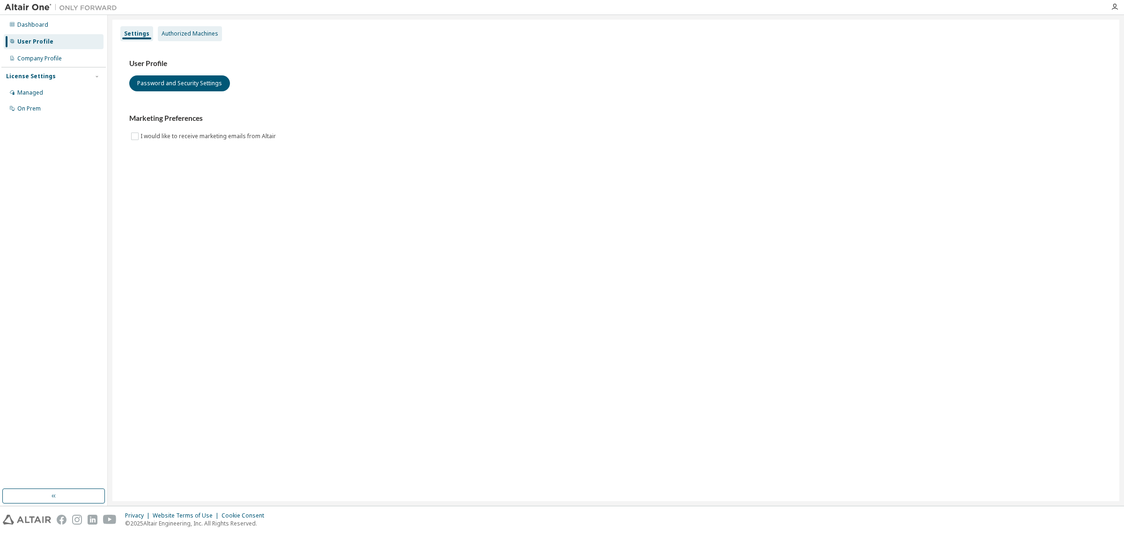
click at [178, 33] on div "Authorized Machines" at bounding box center [190, 33] width 57 height 7
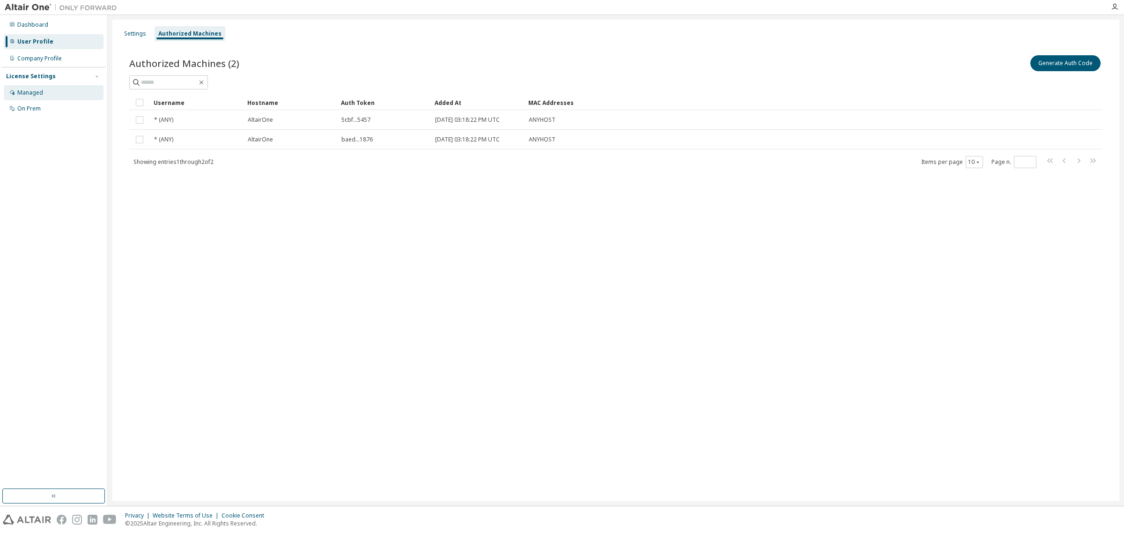
click at [31, 89] on div "Managed" at bounding box center [30, 92] width 26 height 7
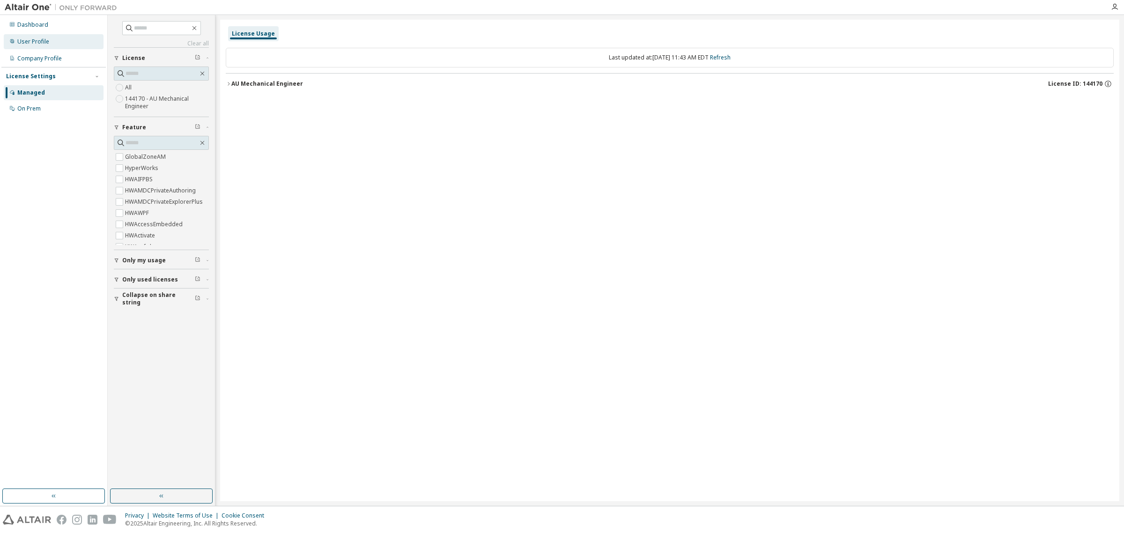
click at [37, 39] on div "User Profile" at bounding box center [33, 41] width 32 height 7
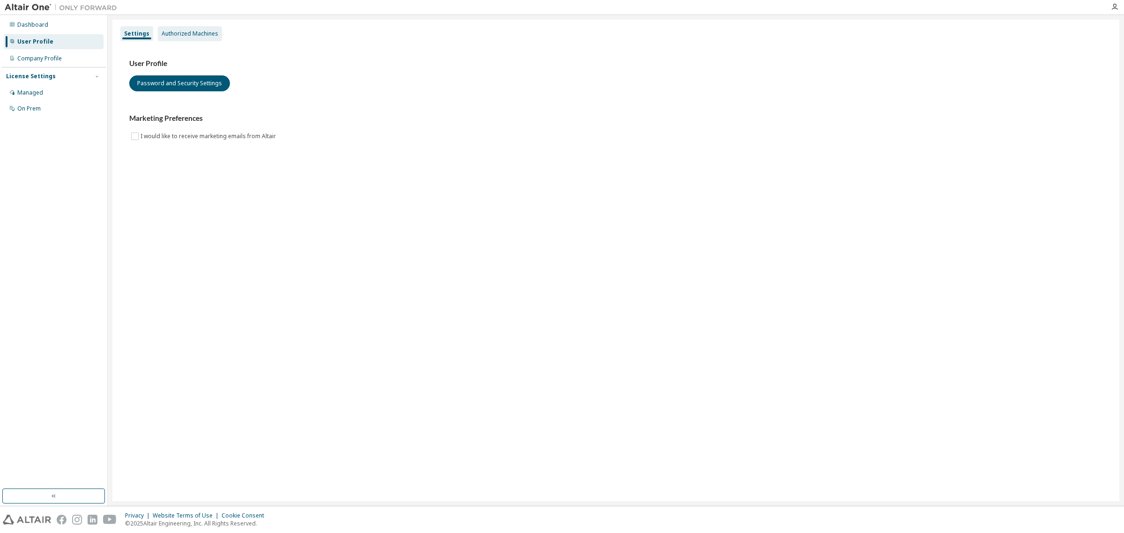
click at [183, 30] on div "Authorized Machines" at bounding box center [190, 33] width 57 height 7
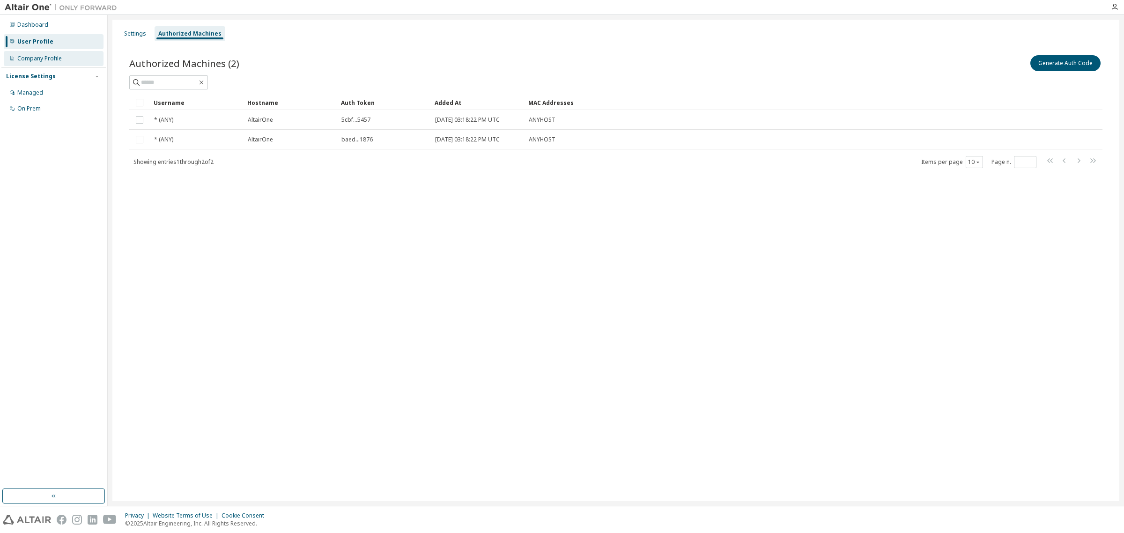
click at [31, 58] on div "Company Profile" at bounding box center [39, 58] width 44 height 7
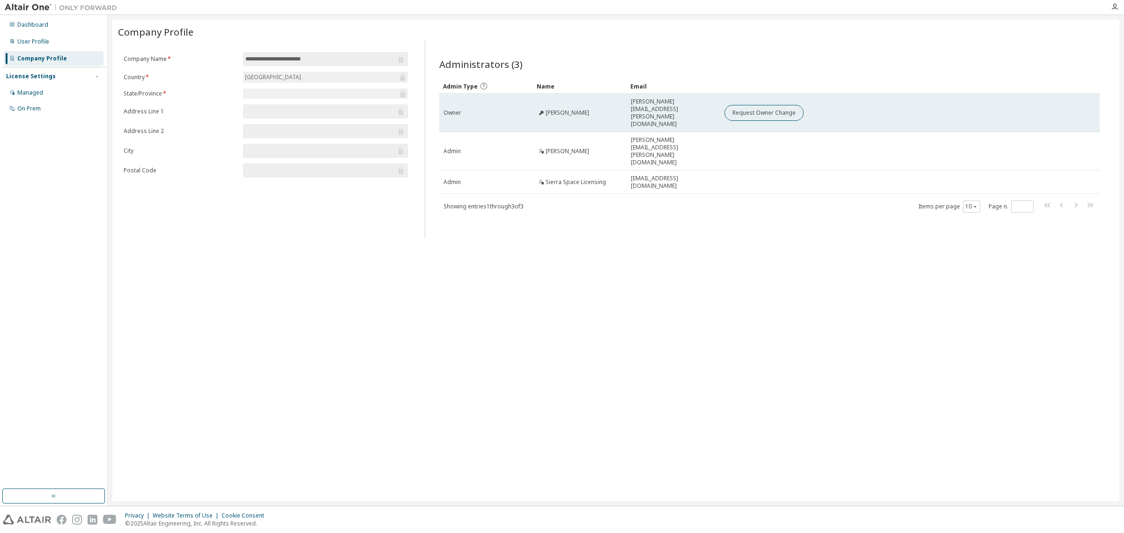
click at [555, 109] on span "Eric Schleicher" at bounding box center [568, 112] width 44 height 7
click at [659, 104] on span "eric.schleicher@sierraspace.com" at bounding box center [673, 113] width 85 height 30
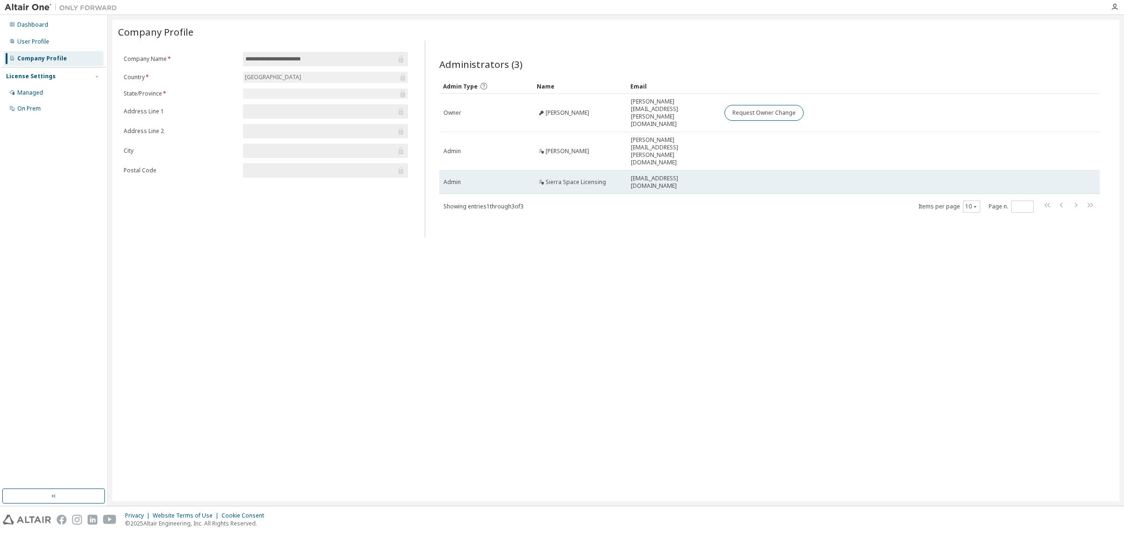
click at [619, 170] on td "Sierra Space Licensing" at bounding box center [580, 181] width 94 height 23
drag, startPoint x: 547, startPoint y: 151, endPoint x: 607, endPoint y: 150, distance: 59.5
click at [607, 178] on div "Sierra Space Licensing" at bounding box center [579, 181] width 85 height 7
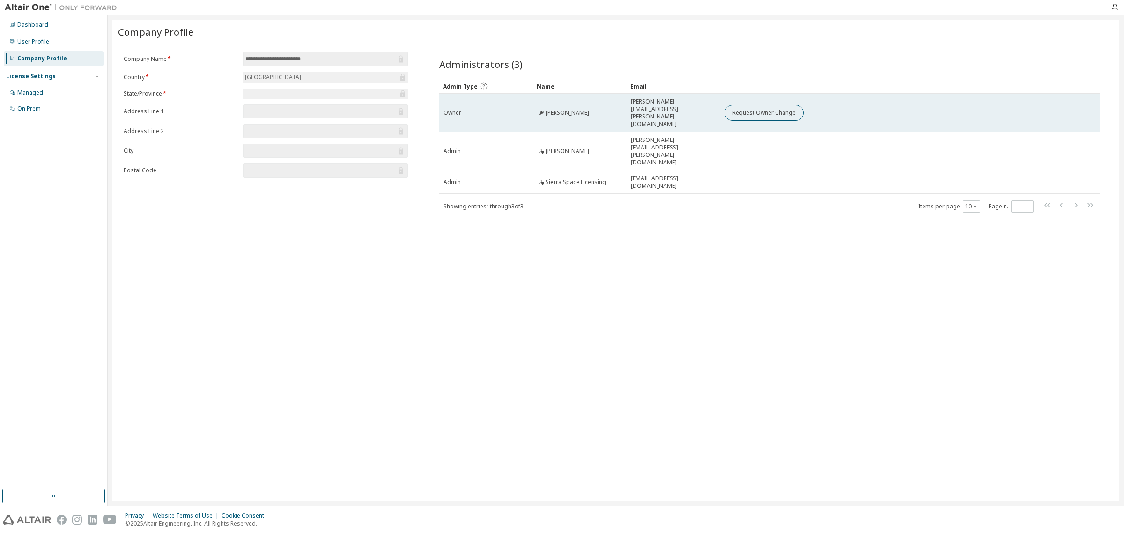
click at [565, 109] on span "Eric Schleicher" at bounding box center [568, 112] width 44 height 7
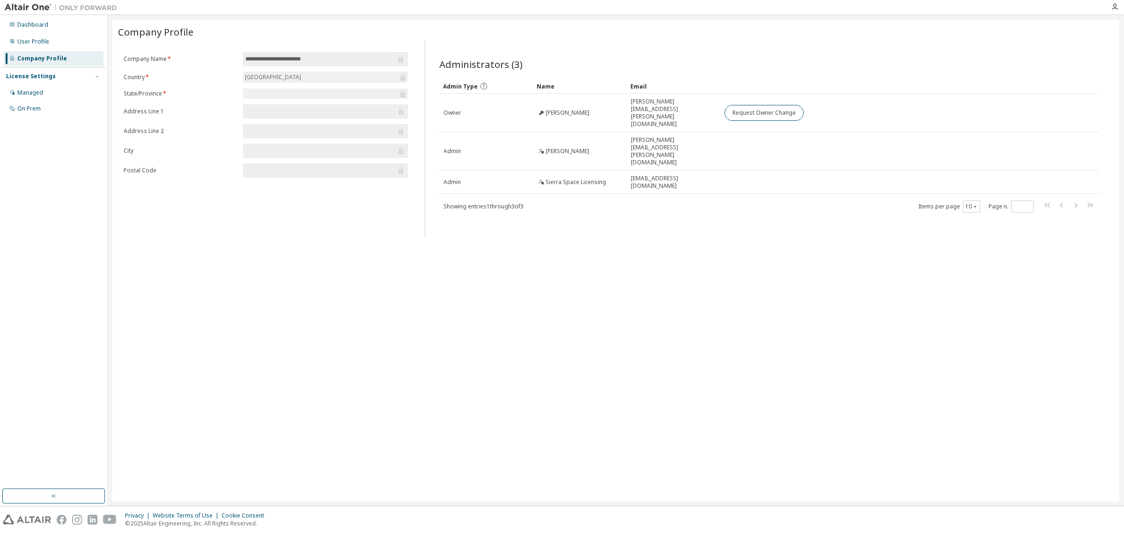
click at [59, 77] on div "License Settings" at bounding box center [53, 76] width 95 height 8
click at [57, 75] on div "License Settings" at bounding box center [53, 76] width 95 height 8
click at [24, 90] on div "Managed" at bounding box center [30, 92] width 26 height 7
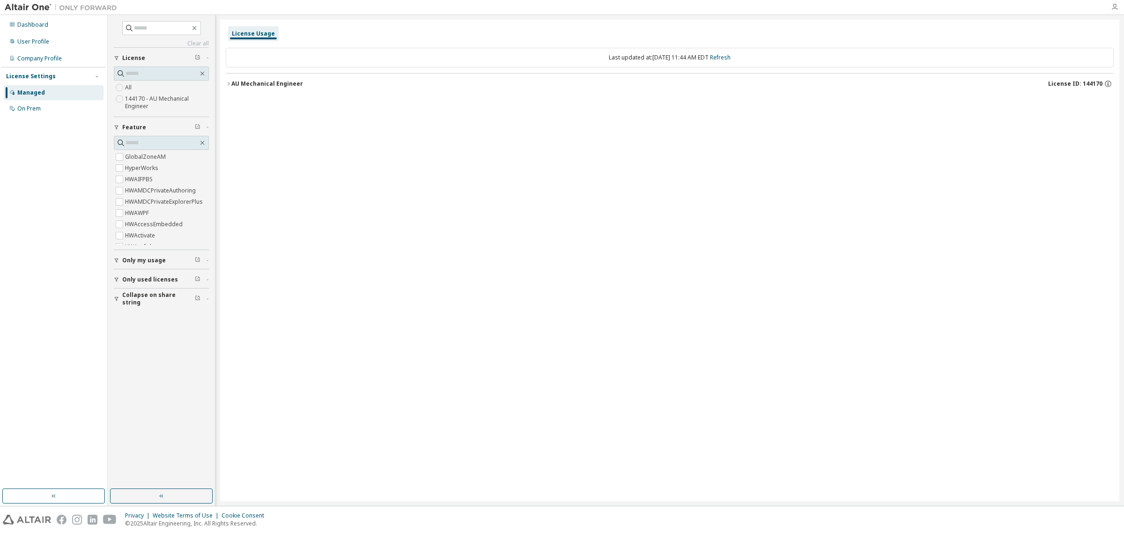
click at [1117, 3] on icon "button" at bounding box center [1114, 6] width 7 height 7
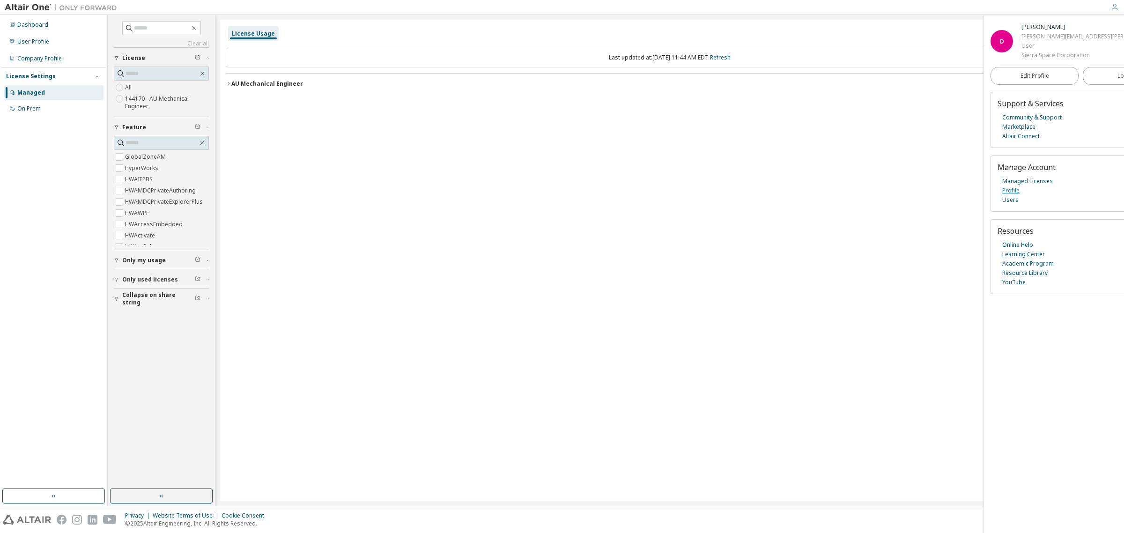
click at [1013, 192] on link "Profile" at bounding box center [1010, 190] width 17 height 9
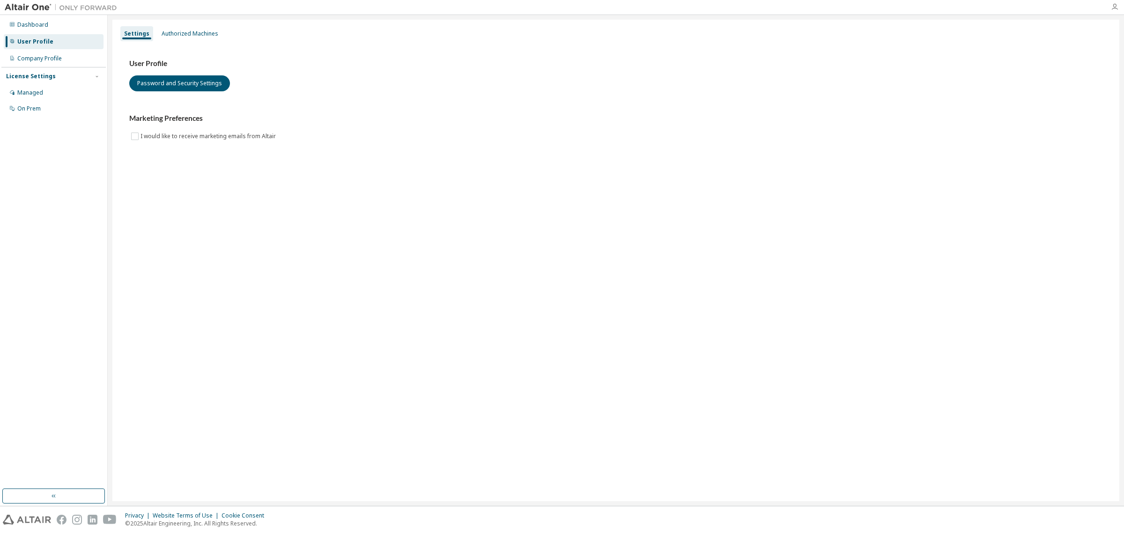
click at [1118, 6] on icon "button" at bounding box center [1114, 6] width 7 height 7
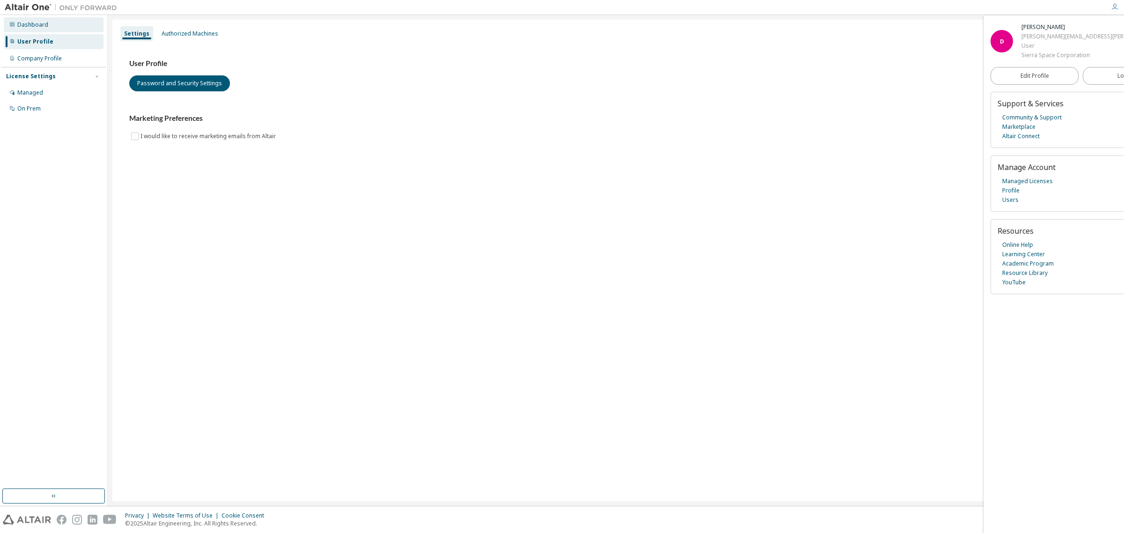
click at [9, 22] on icon at bounding box center [12, 25] width 6 height 6
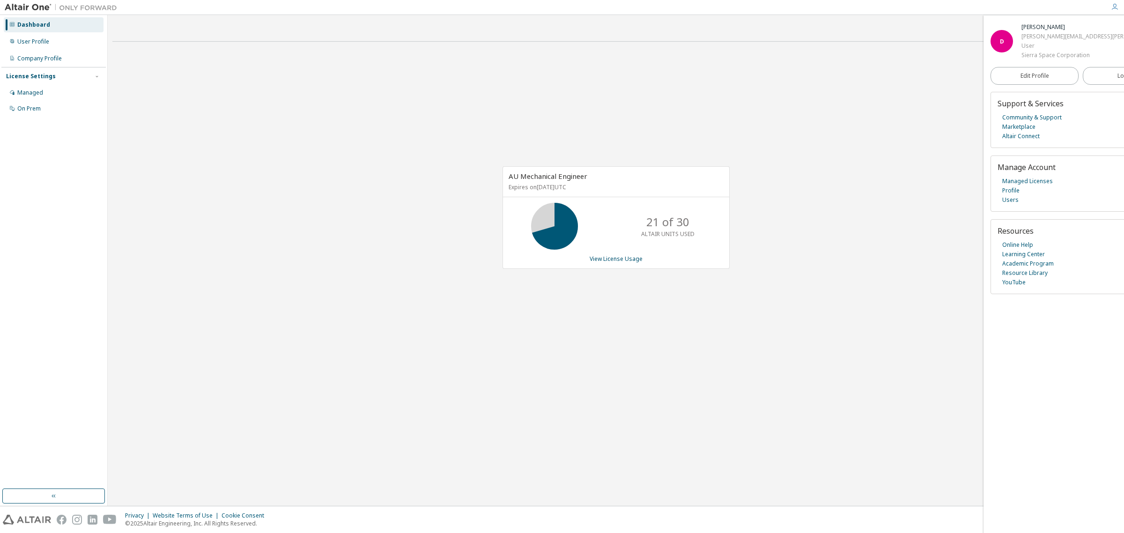
drag, startPoint x: 511, startPoint y: 173, endPoint x: 588, endPoint y: 186, distance: 77.8
click at [588, 186] on div "AU Mechanical Engineer Expires on [DATE] UTC" at bounding box center [616, 182] width 226 height 30
drag, startPoint x: 607, startPoint y: 261, endPoint x: 631, endPoint y: 270, distance: 26.4
click at [608, 263] on div "AU Mechanical Engineer Expires on [DATE] UTC 21 of 30 ALTAIR UNITS USED View Li…" at bounding box center [616, 217] width 227 height 103
click at [612, 255] on link "View License Usage" at bounding box center [616, 259] width 53 height 8
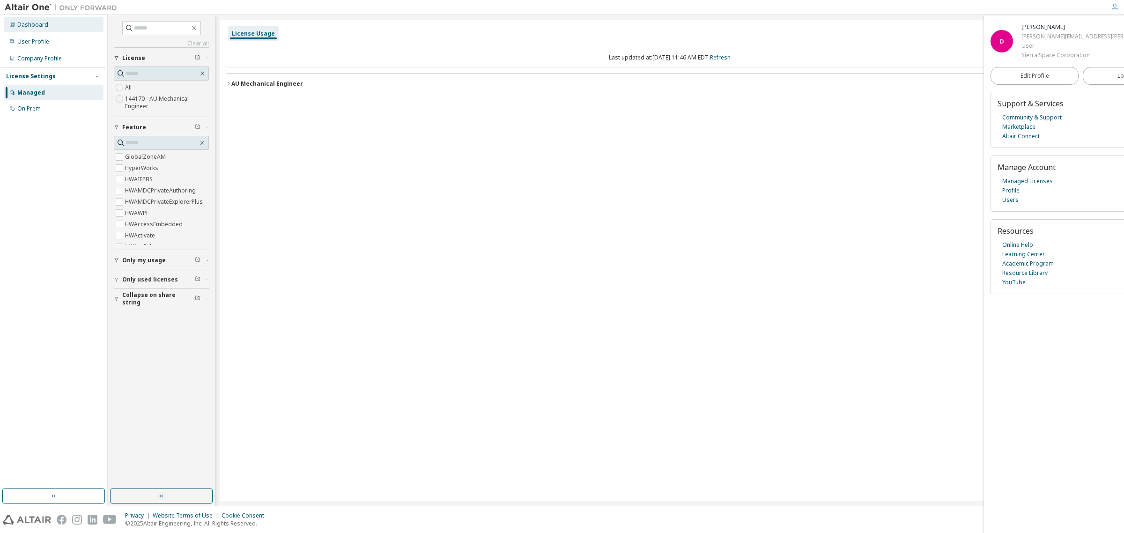
click at [28, 24] on div "Dashboard" at bounding box center [32, 24] width 31 height 7
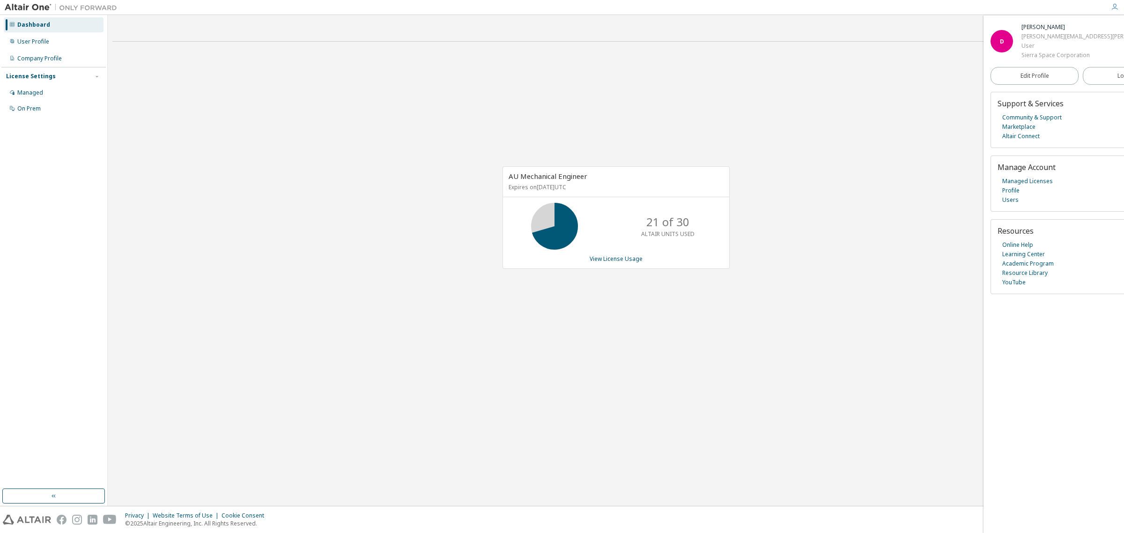
click at [657, 231] on p "ALTAIR UNITS USED" at bounding box center [667, 234] width 53 height 8
click at [538, 171] on span "AU Mechanical Engineer" at bounding box center [548, 175] width 79 height 9
click at [548, 215] on icon at bounding box center [554, 226] width 23 height 23
click at [556, 225] on icon at bounding box center [554, 226] width 23 height 23
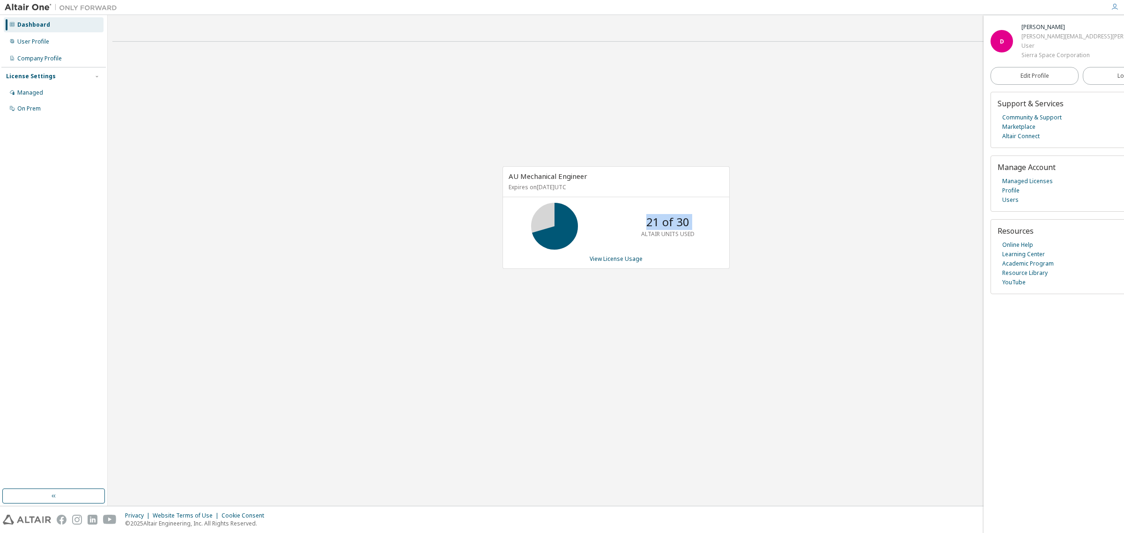
click at [556, 225] on icon at bounding box center [554, 226] width 23 height 23
click at [32, 40] on div "User Profile" at bounding box center [33, 41] width 32 height 7
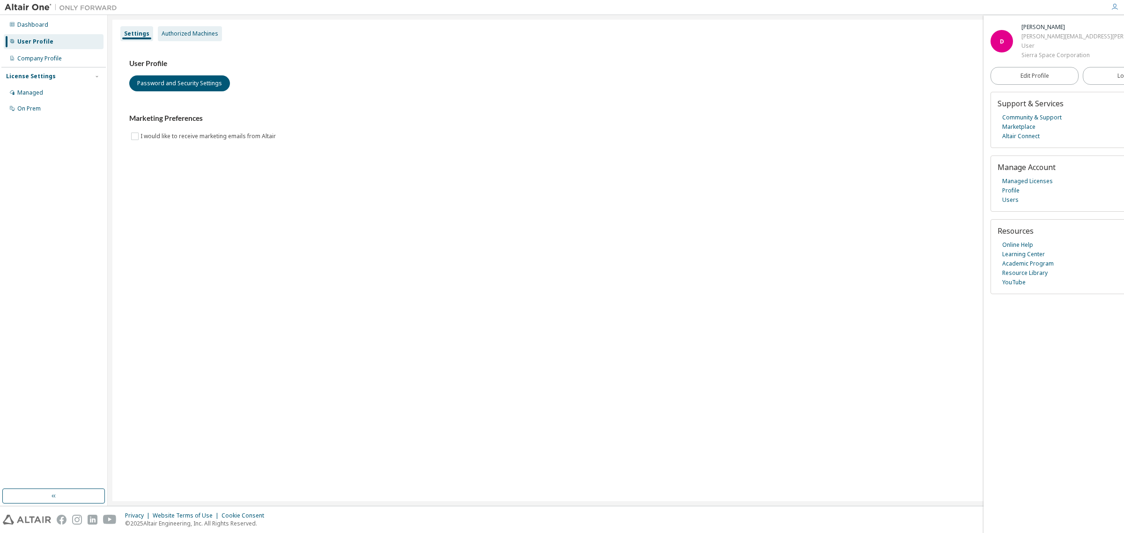
click at [185, 37] on div "Authorized Machines" at bounding box center [190, 33] width 57 height 7
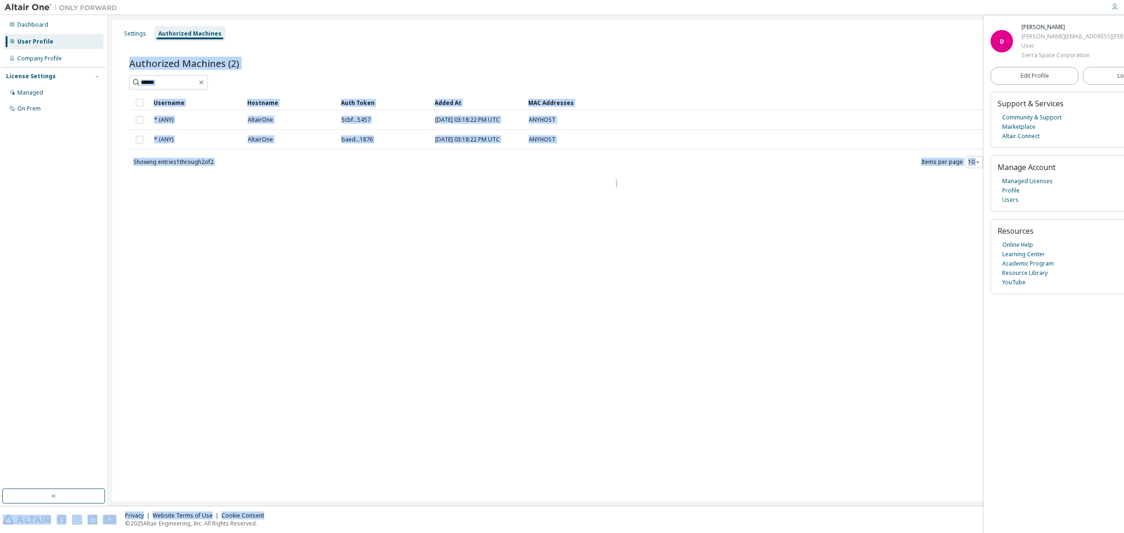
drag, startPoint x: 392, startPoint y: 503, endPoint x: 657, endPoint y: 482, distance: 266.3
click at [626, 503] on div "Settings Authorized Machines Authorized Machines (2) Generate Auth Code Clear L…" at bounding box center [616, 260] width 1016 height 491
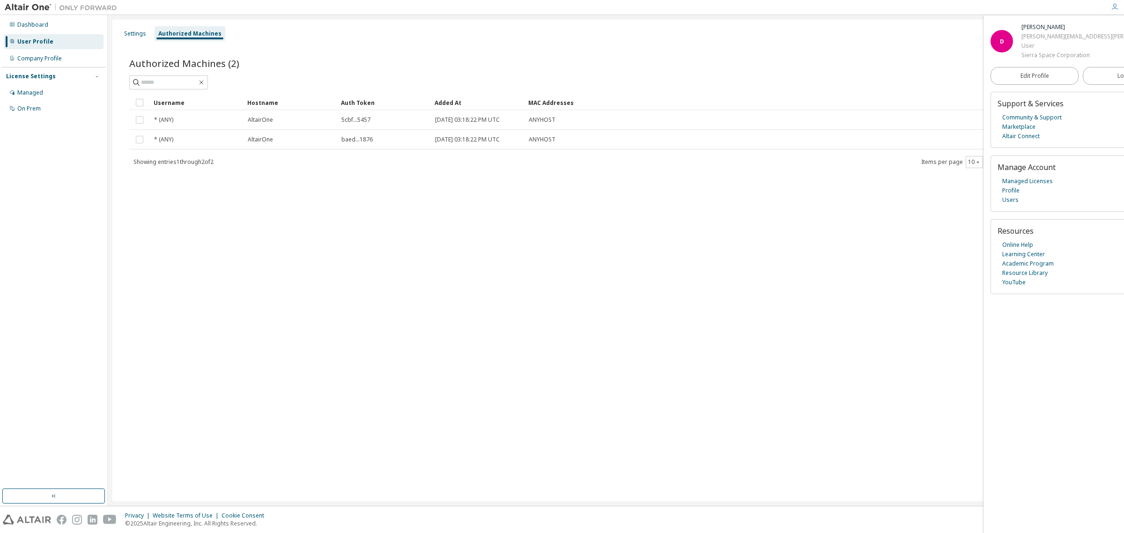
click at [900, 218] on div "Settings Authorized Machines Authorized Machines (2) Generate Auth Code Clear L…" at bounding box center [615, 261] width 1007 height 482
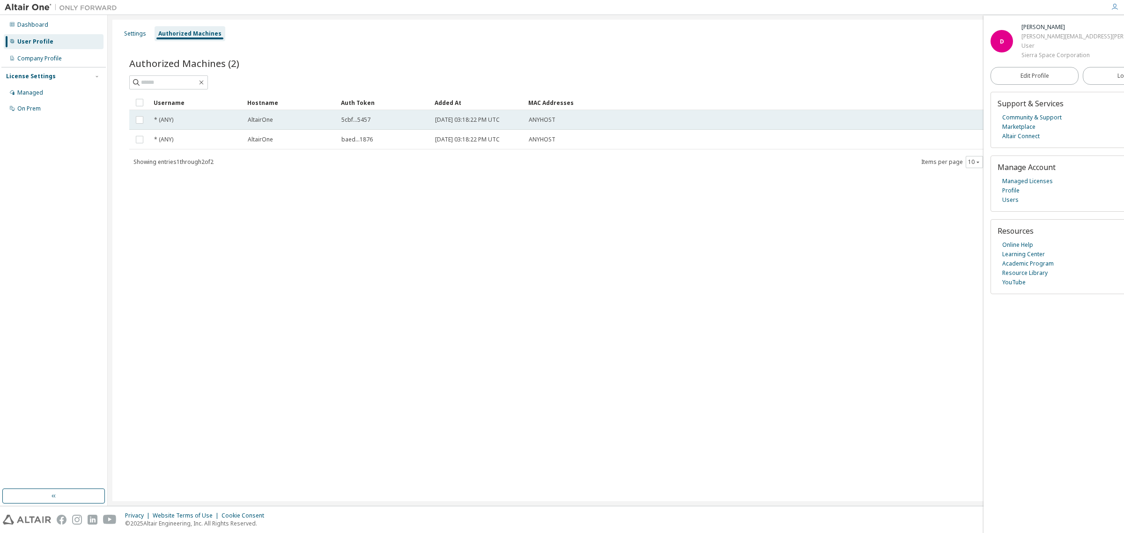
click at [357, 119] on span "5cbf...5457" at bounding box center [355, 119] width 29 height 7
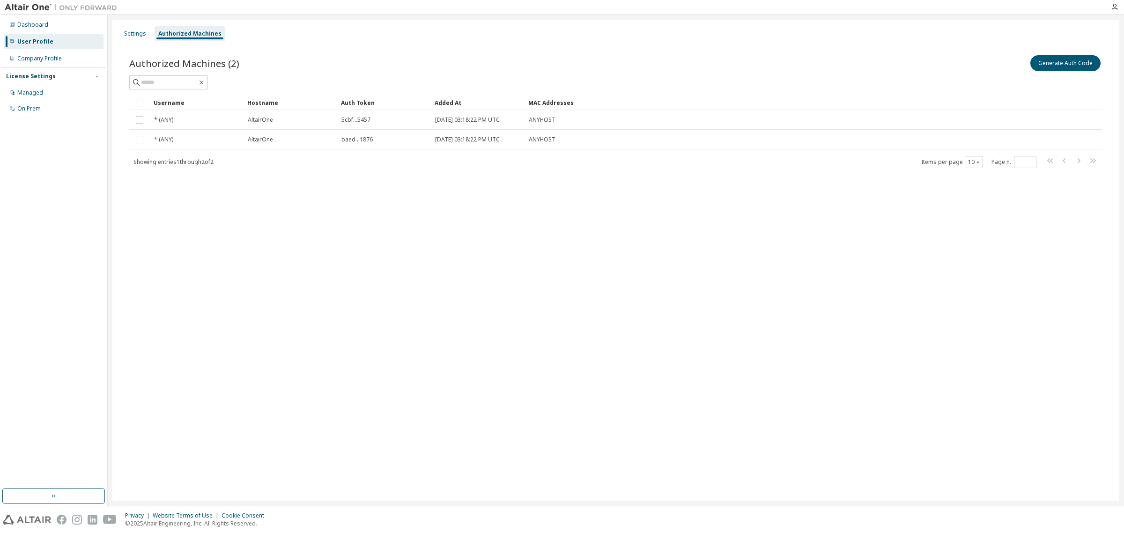
click at [481, 227] on div "Settings Authorized Machines Authorized Machines (2) Generate Auth Code Clear L…" at bounding box center [615, 261] width 1007 height 482
